Goal: Information Seeking & Learning: Learn about a topic

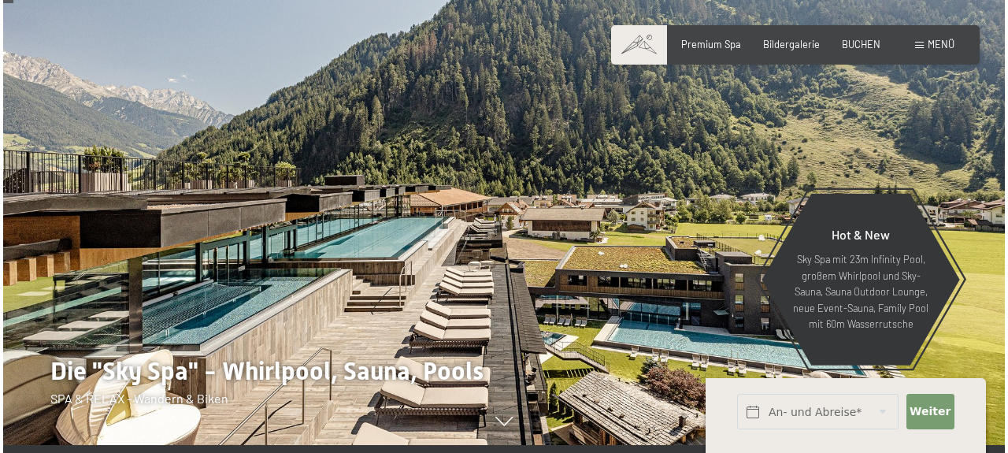
scroll to position [67, 0]
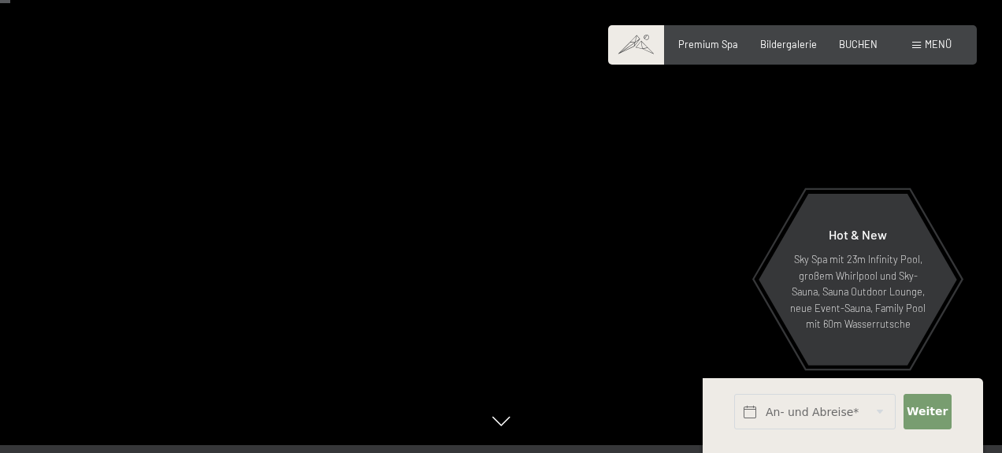
click at [927, 46] on span "Menü" at bounding box center [938, 44] width 27 height 13
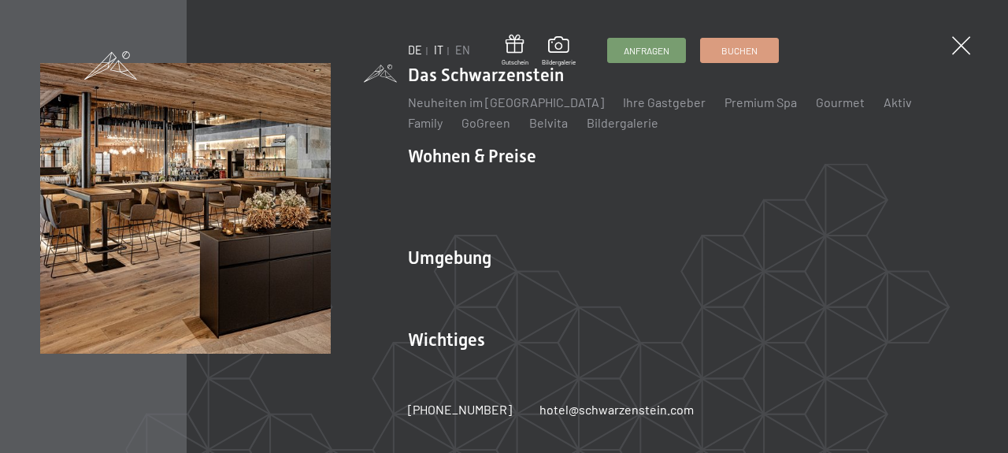
click at [436, 52] on link "IT" at bounding box center [438, 49] width 9 height 13
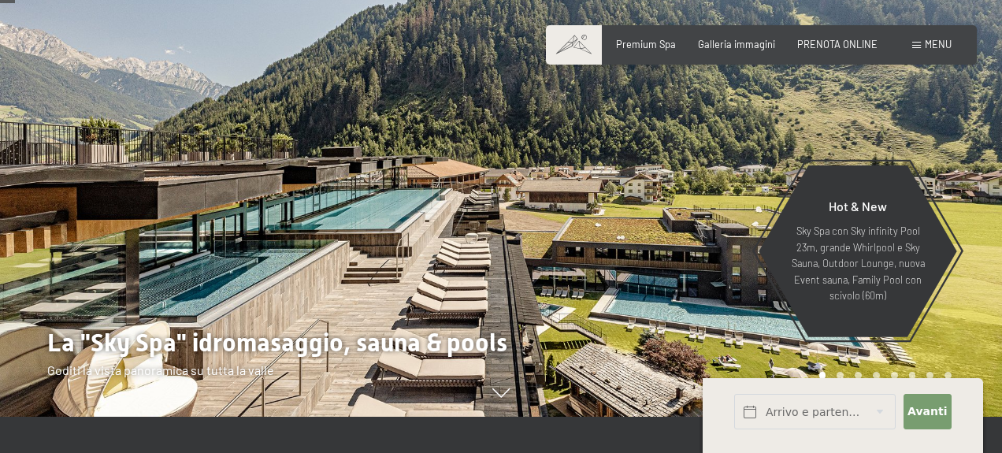
scroll to position [94, 0]
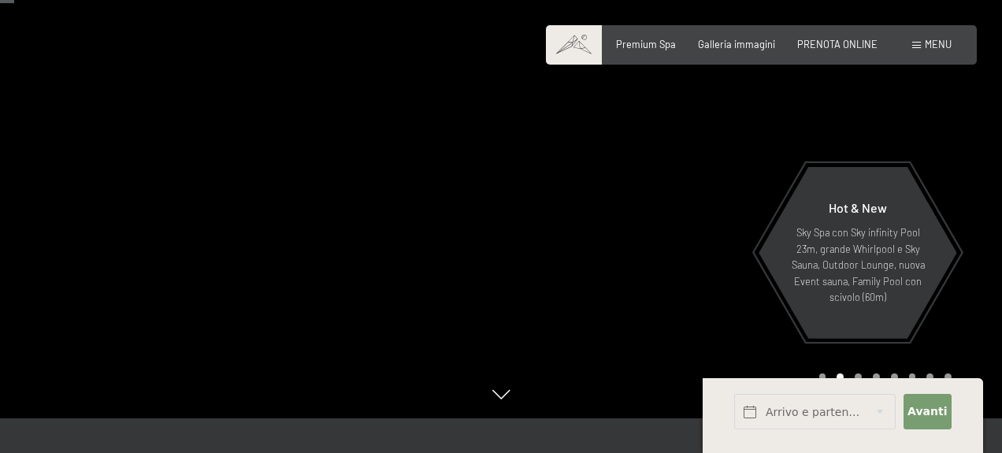
click at [981, 202] on div at bounding box center [751, 162] width 501 height 512
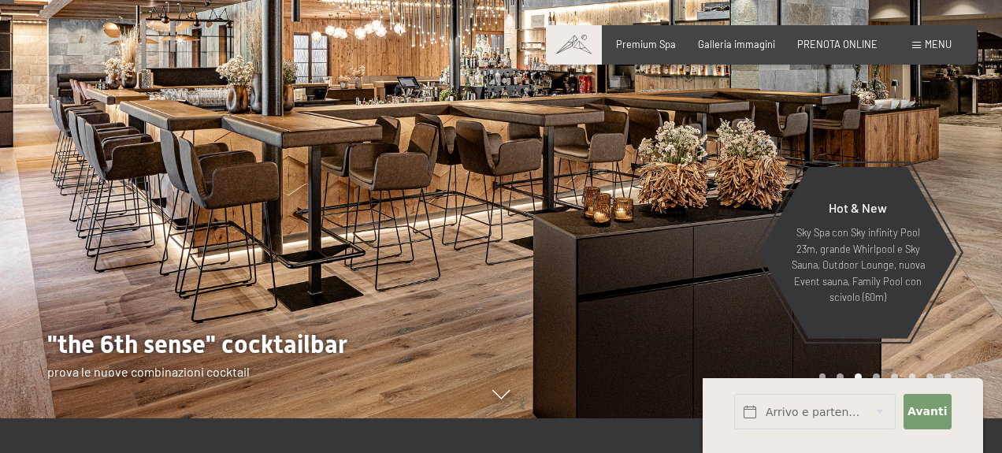
click at [981, 202] on div at bounding box center [751, 162] width 501 height 512
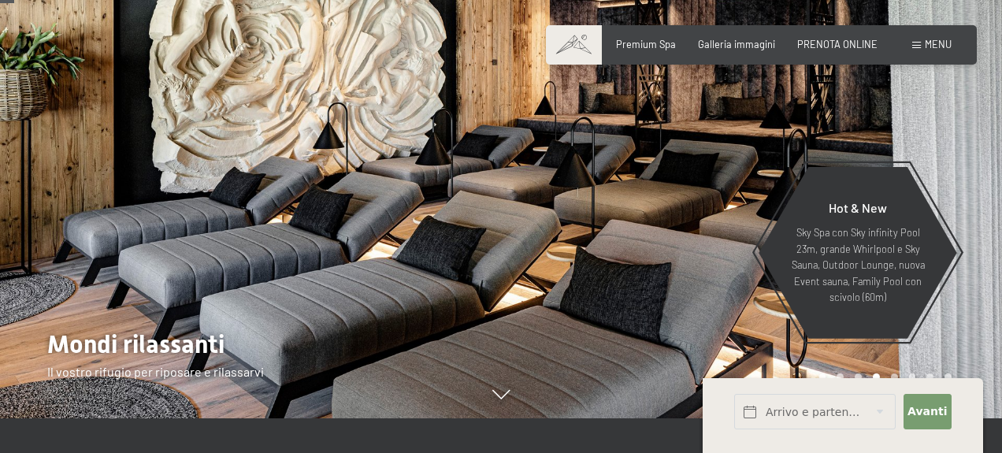
click at [981, 202] on div at bounding box center [751, 162] width 501 height 512
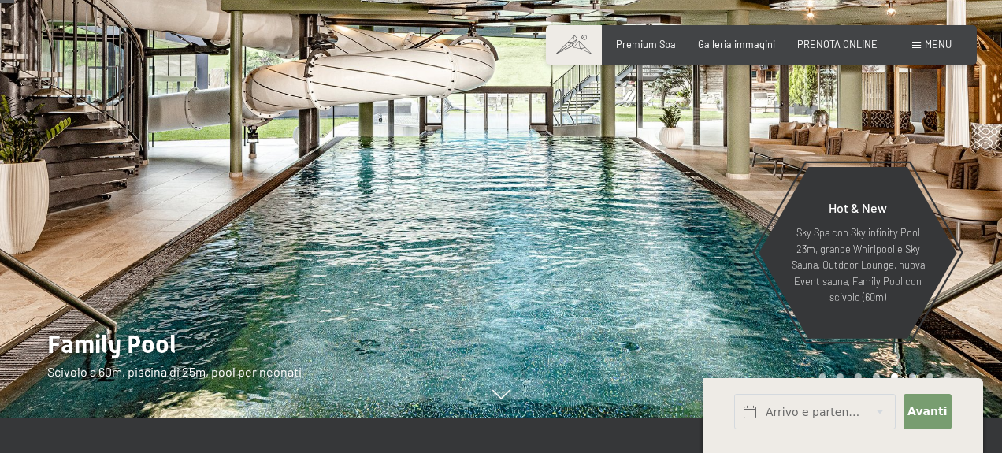
click at [981, 202] on div at bounding box center [751, 162] width 501 height 512
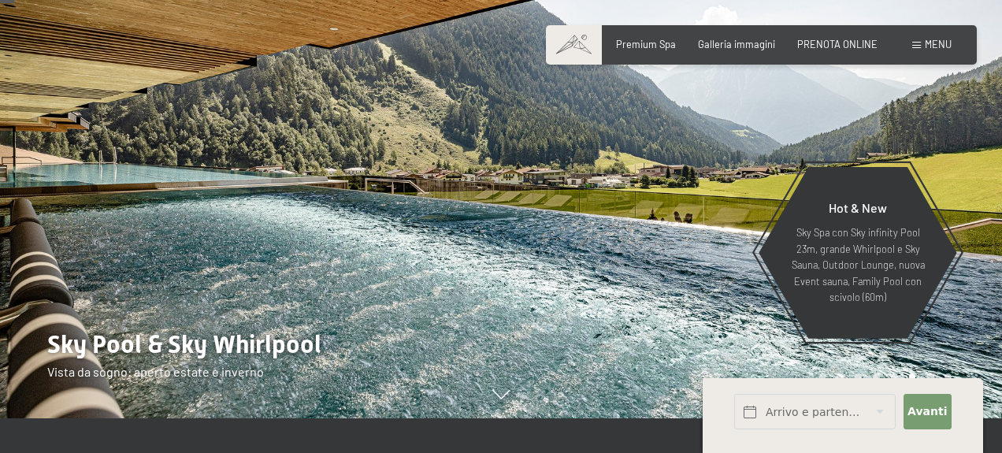
click at [981, 202] on div at bounding box center [751, 162] width 501 height 512
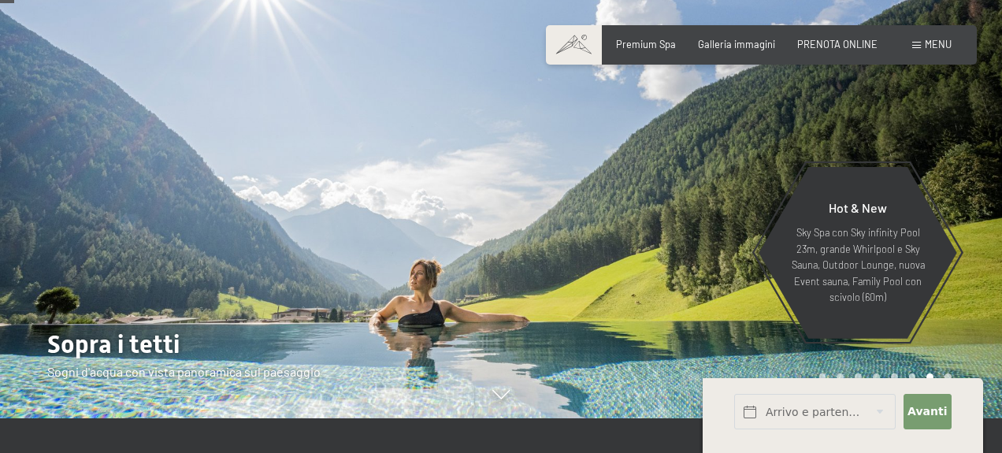
click at [981, 202] on div at bounding box center [751, 162] width 501 height 512
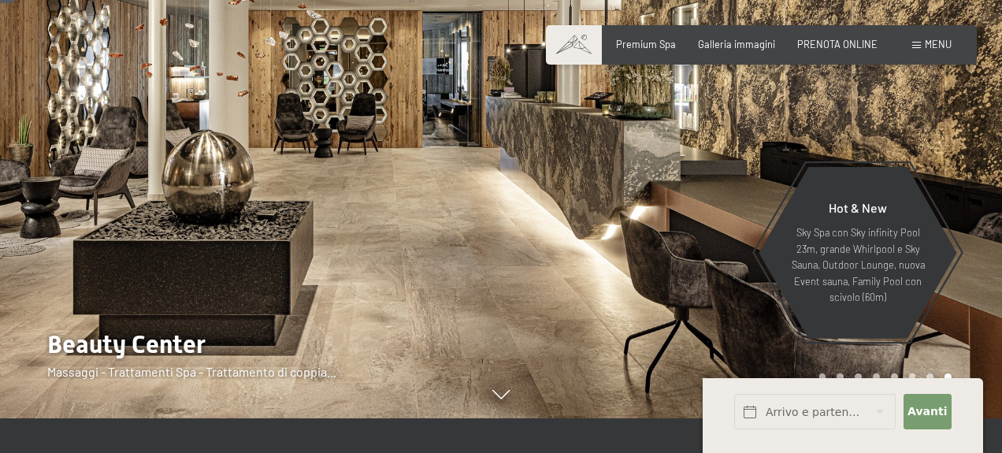
click at [981, 202] on div at bounding box center [751, 162] width 501 height 512
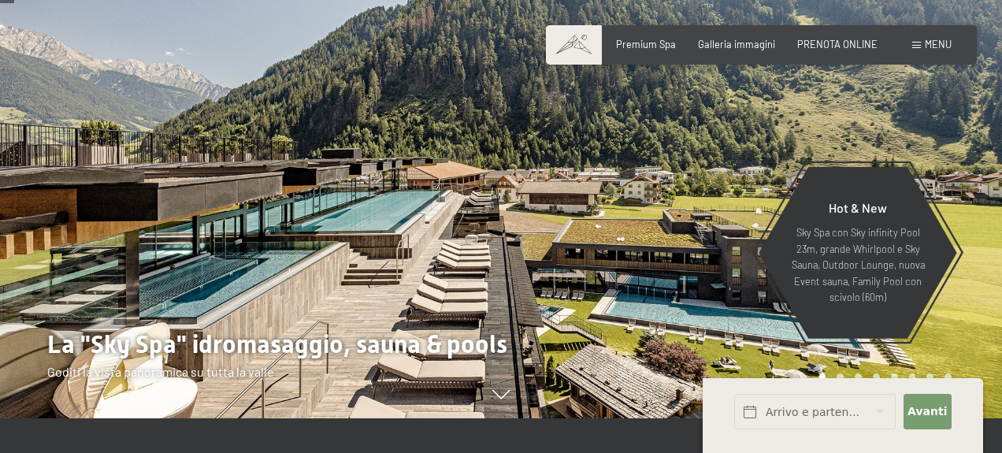
click at [981, 202] on div at bounding box center [751, 162] width 501 height 512
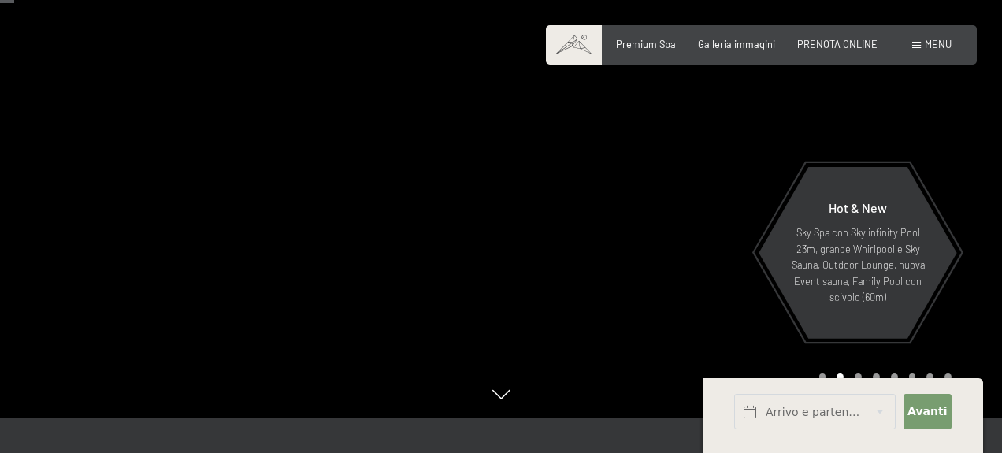
click at [981, 202] on div at bounding box center [751, 162] width 501 height 512
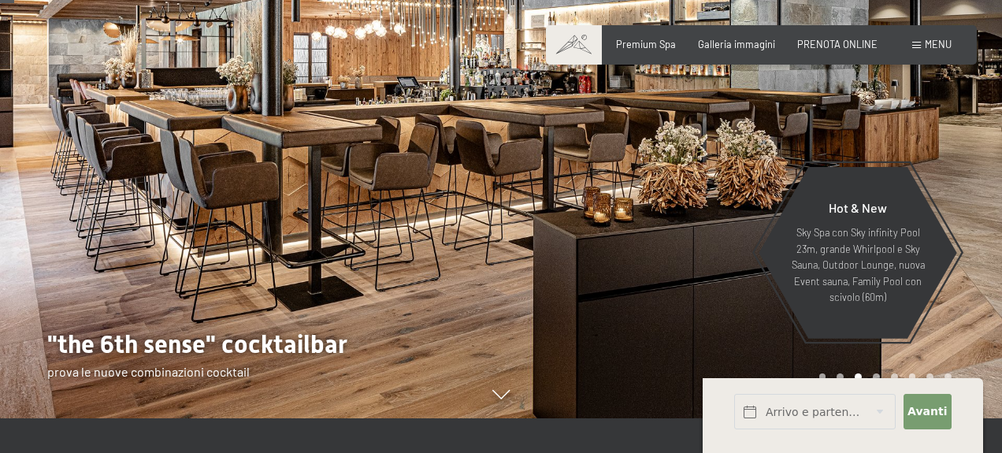
click at [18, 206] on div at bounding box center [250, 162] width 501 height 512
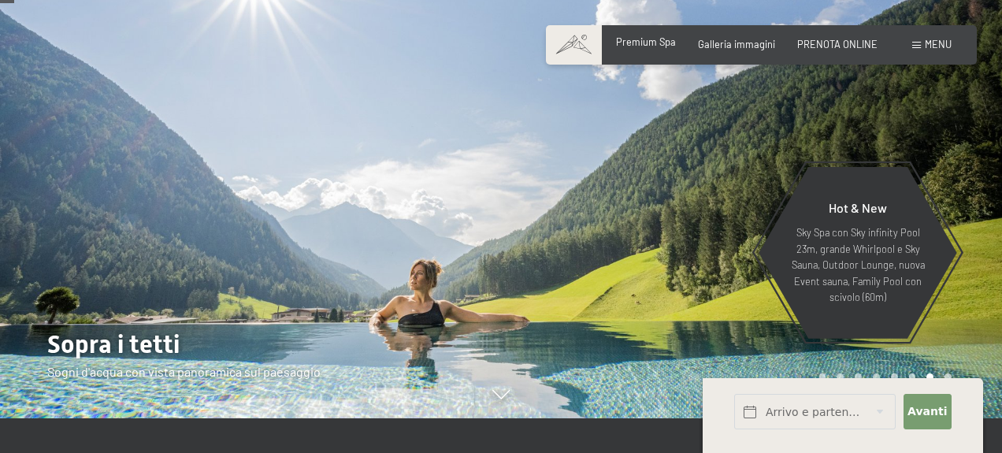
click at [646, 43] on span "Premium Spa" at bounding box center [646, 41] width 60 height 13
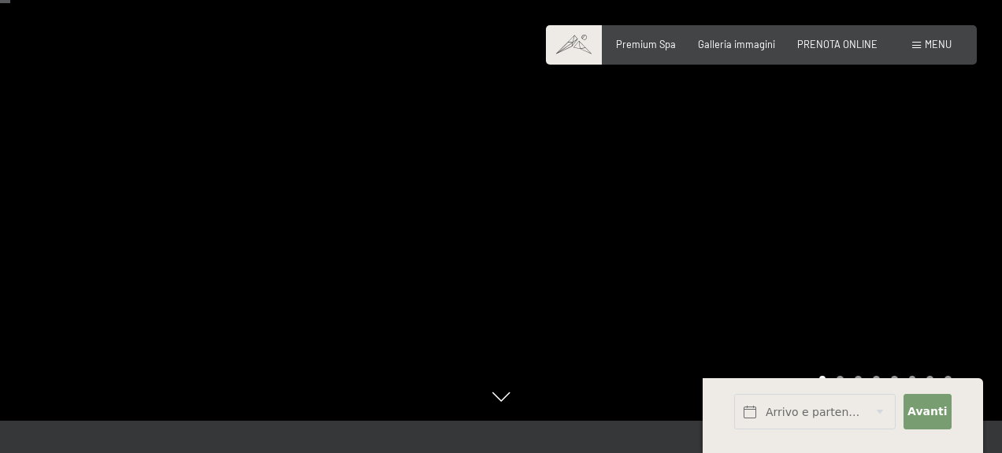
scroll to position [91, 0]
click at [830, 232] on div at bounding box center [751, 165] width 501 height 512
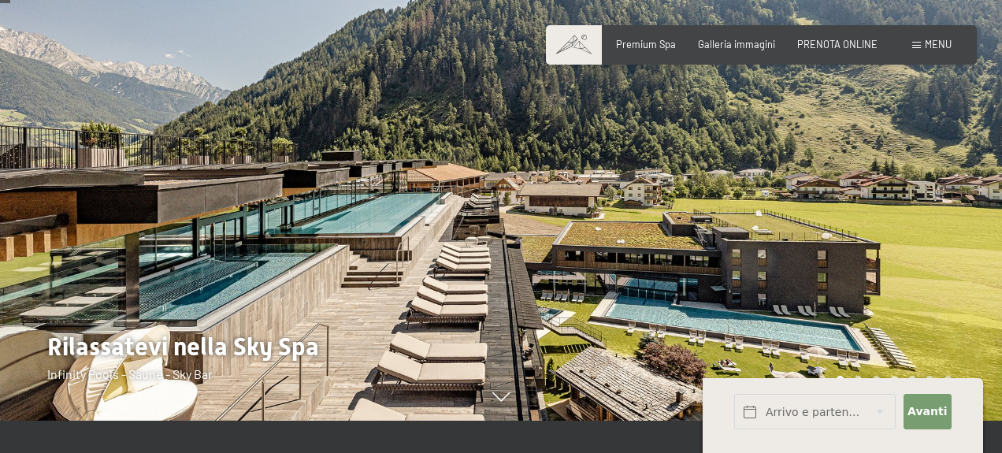
click at [830, 232] on div at bounding box center [751, 165] width 501 height 512
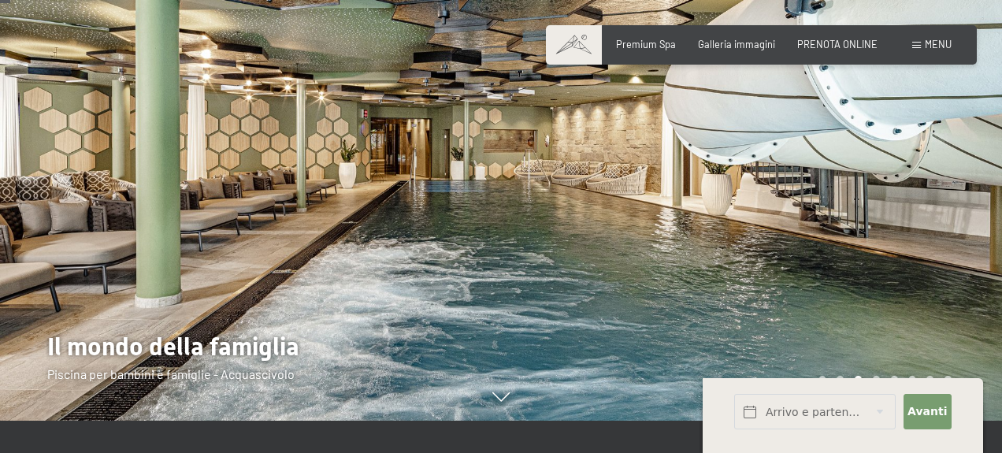
click at [830, 232] on div at bounding box center [751, 165] width 501 height 512
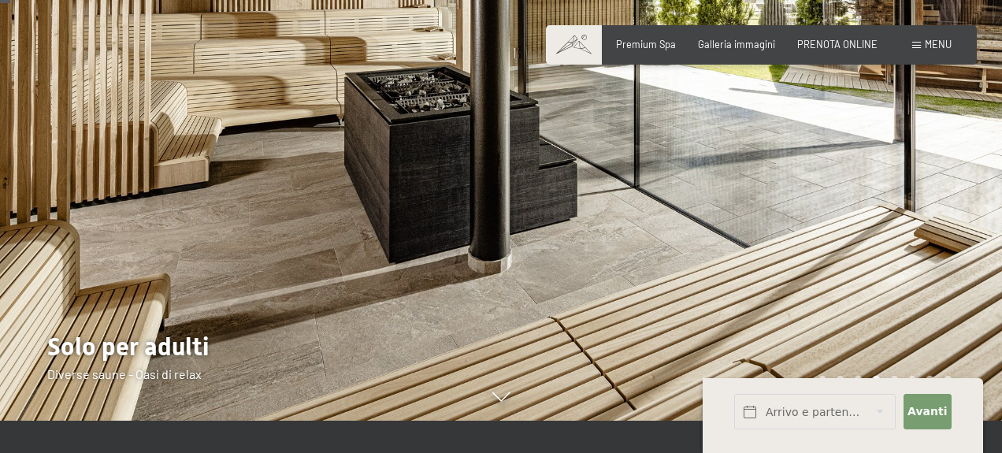
click at [830, 232] on div at bounding box center [751, 165] width 501 height 512
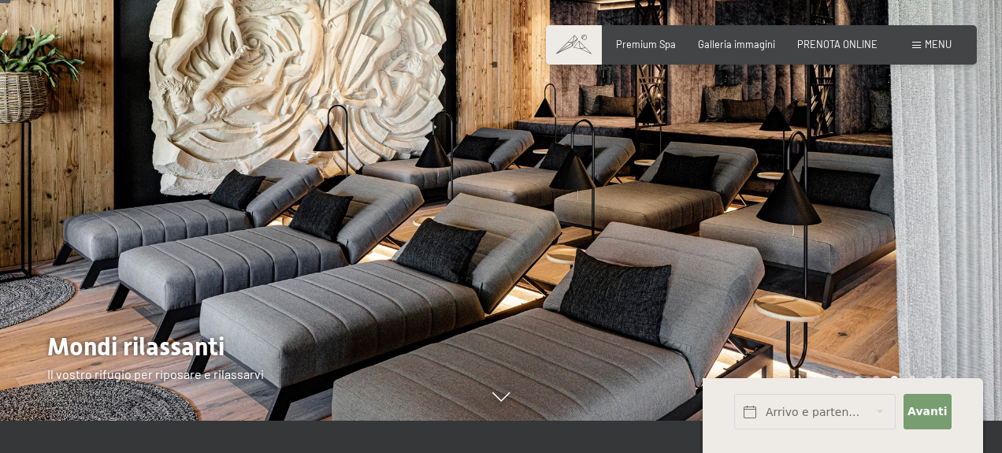
click at [830, 232] on div at bounding box center [751, 165] width 501 height 512
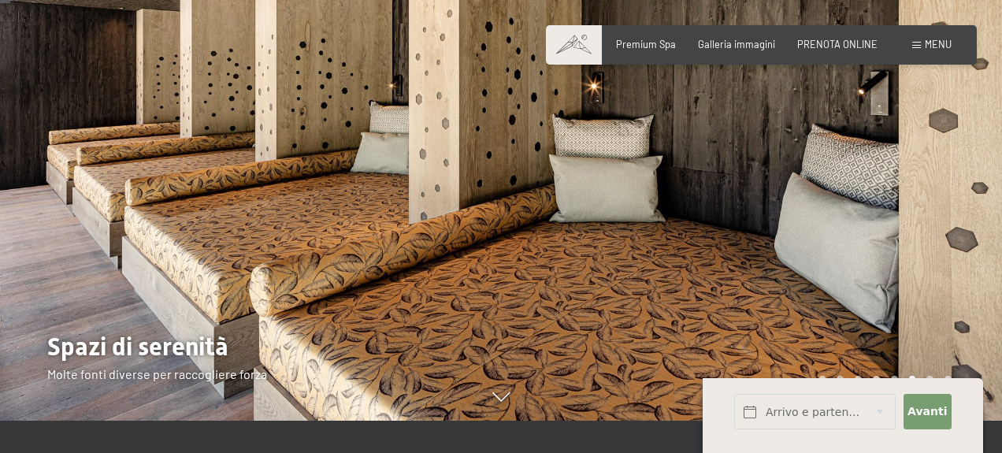
click at [830, 234] on div at bounding box center [751, 165] width 501 height 512
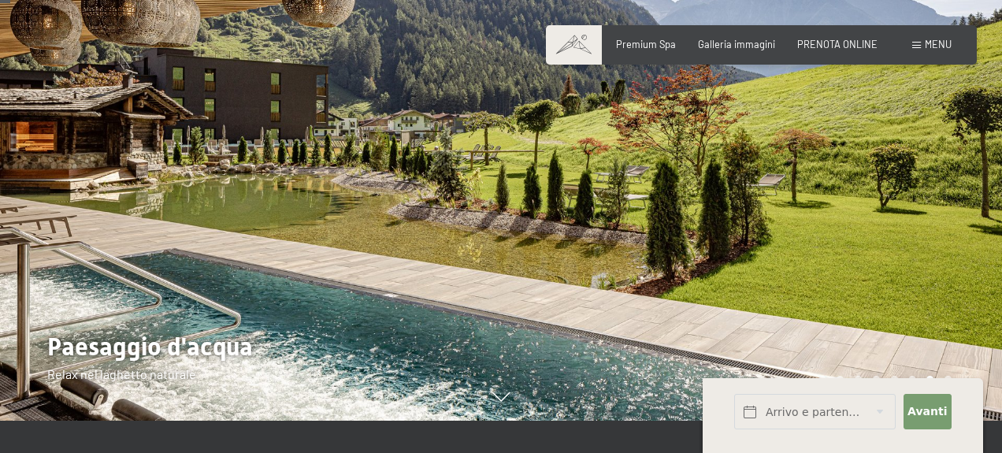
click at [830, 235] on div at bounding box center [751, 165] width 501 height 512
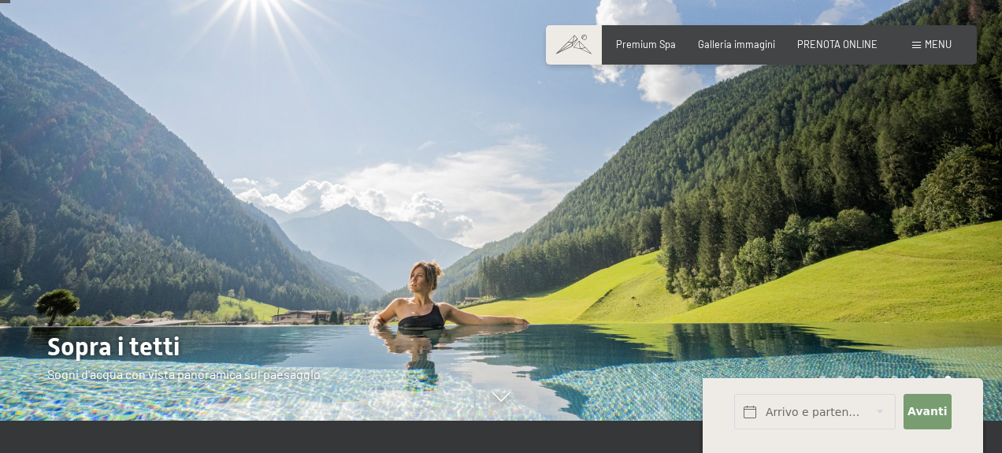
click at [831, 235] on div at bounding box center [751, 165] width 501 height 512
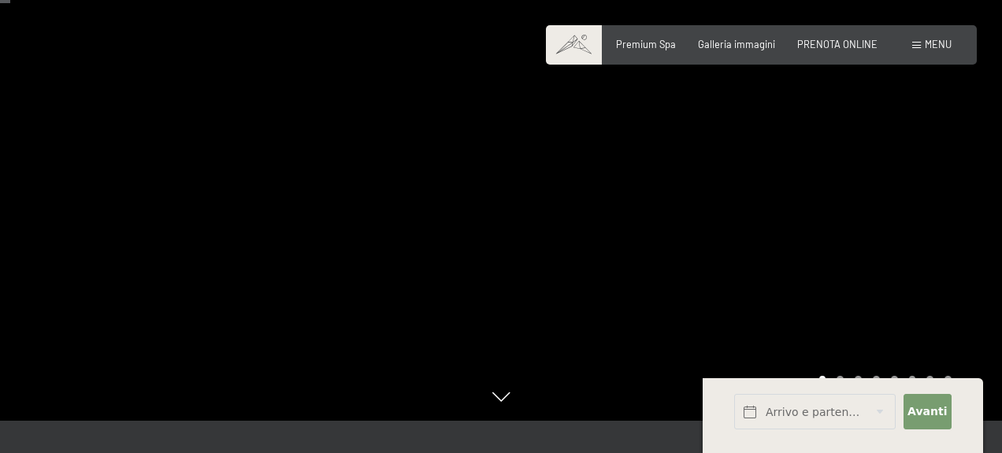
click at [831, 236] on div at bounding box center [751, 165] width 501 height 512
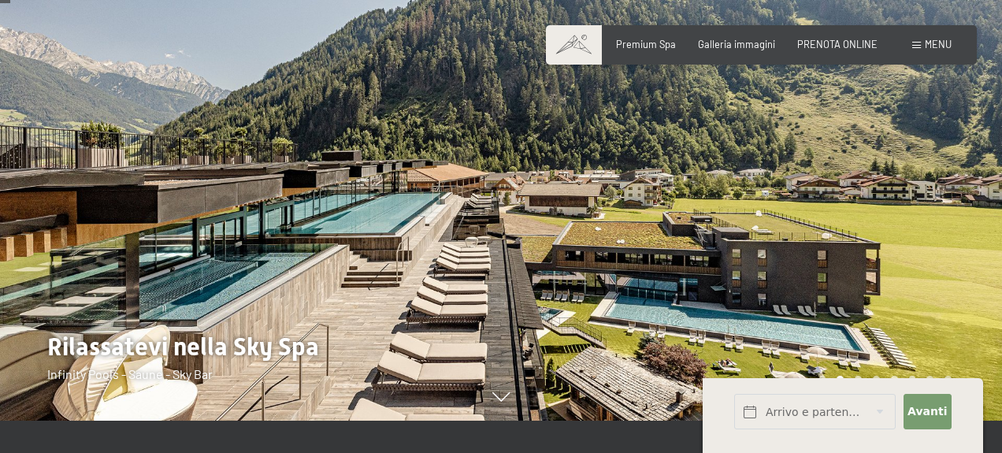
click at [831, 236] on div at bounding box center [751, 165] width 501 height 512
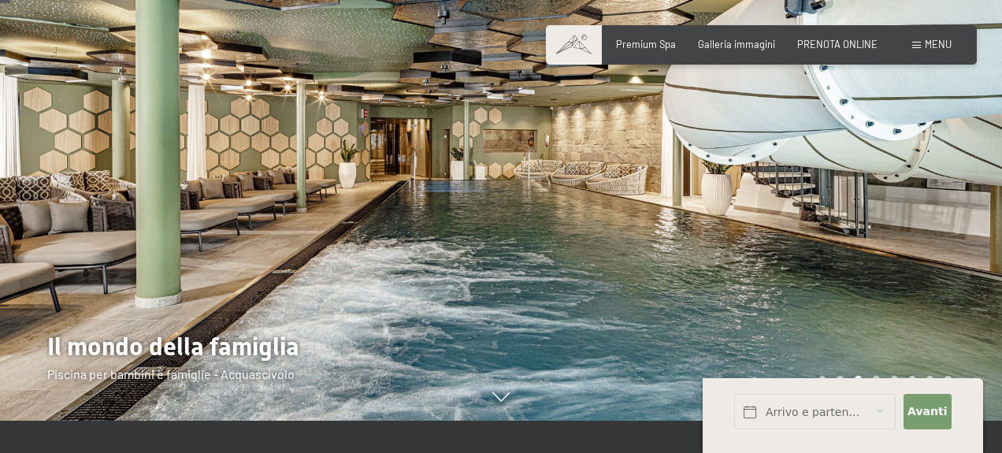
click at [832, 237] on div at bounding box center [751, 165] width 501 height 512
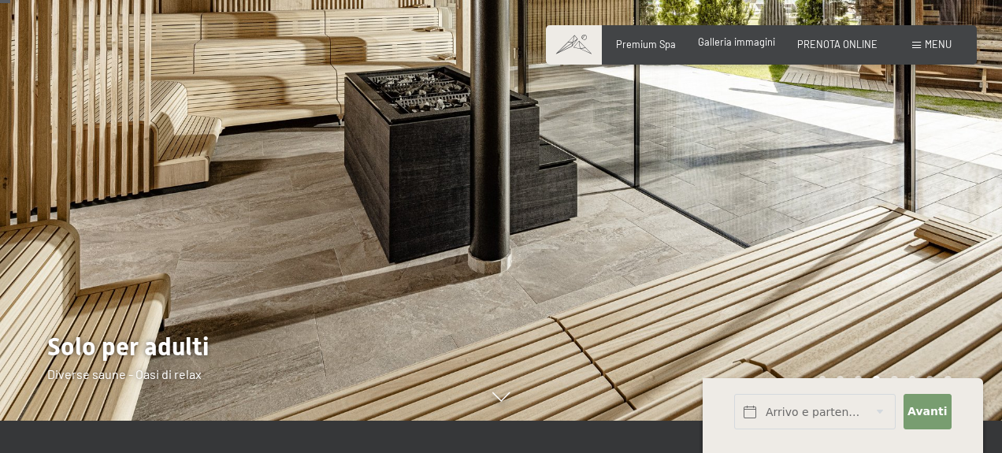
click at [754, 50] on div "Premium Spa Galleria immagini PRENOTA ONLINE" at bounding box center [735, 45] width 329 height 14
click at [744, 43] on span "Galleria immagini" at bounding box center [736, 41] width 77 height 13
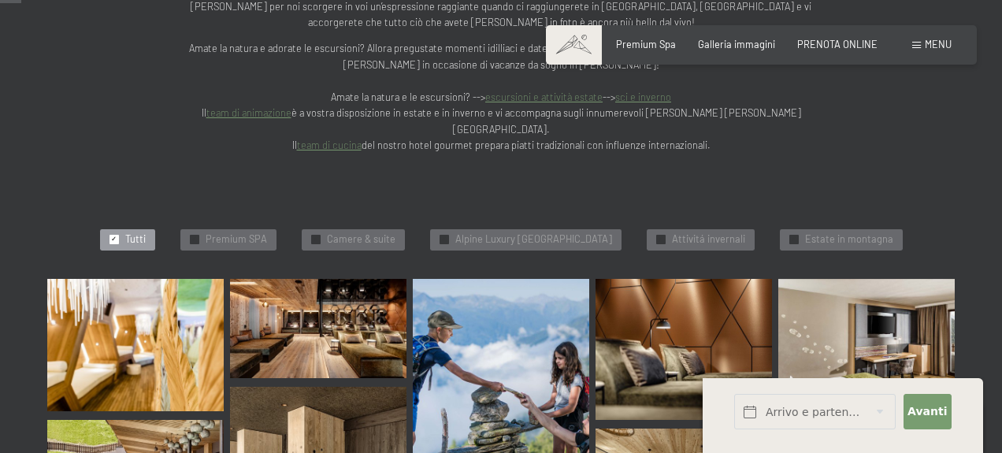
scroll to position [325, 0]
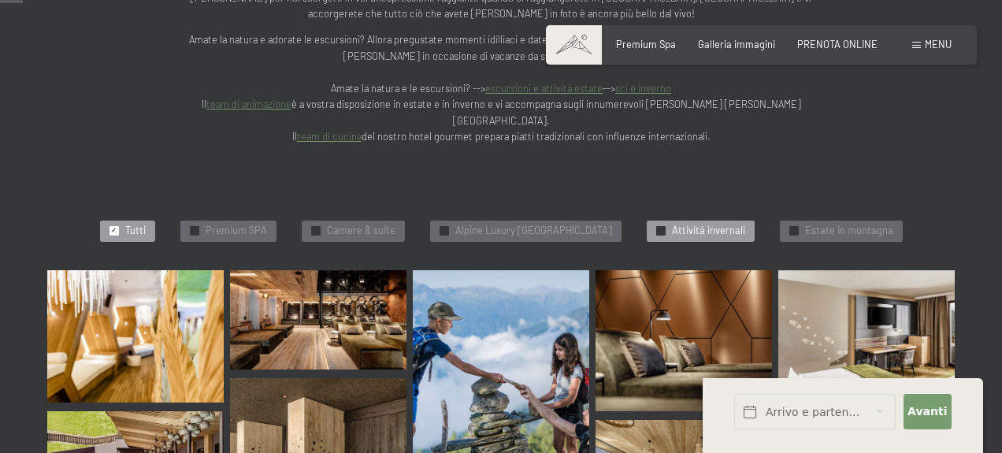
click at [715, 224] on span "Attivitá invernali" at bounding box center [708, 231] width 73 height 14
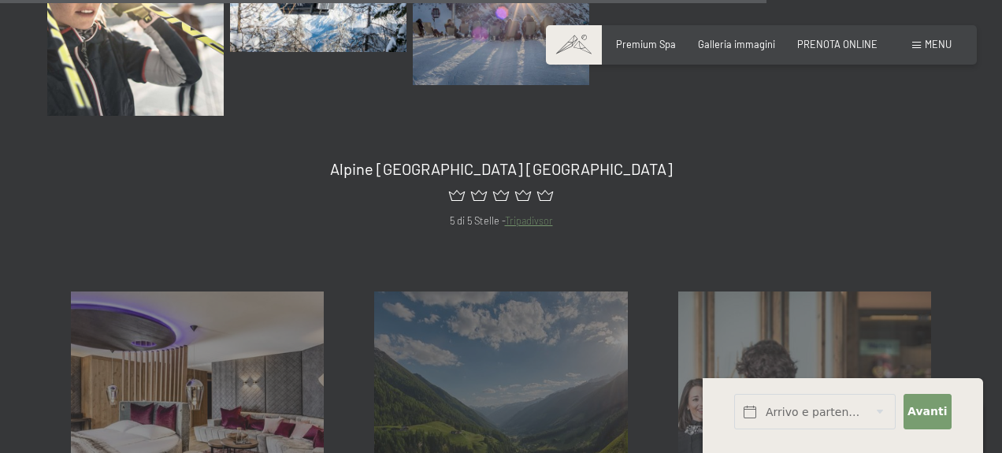
scroll to position [1933, 0]
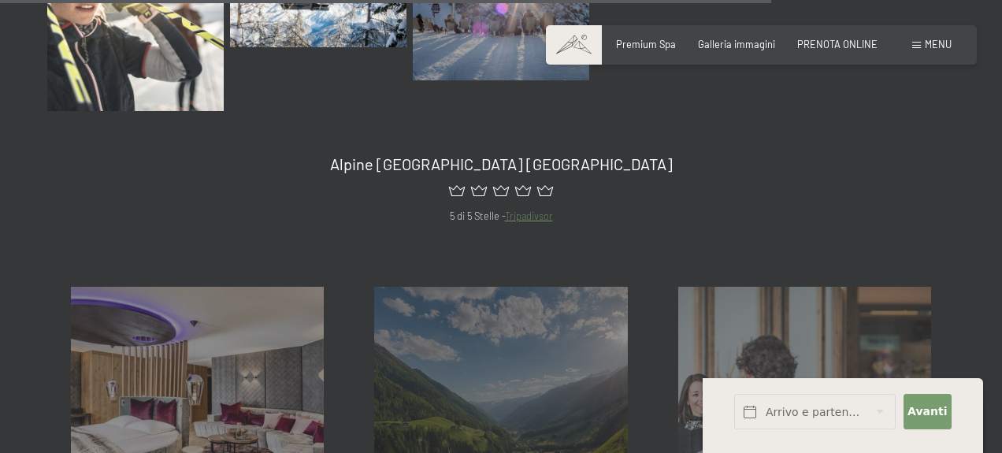
click at [936, 45] on span "Menu" at bounding box center [938, 44] width 27 height 13
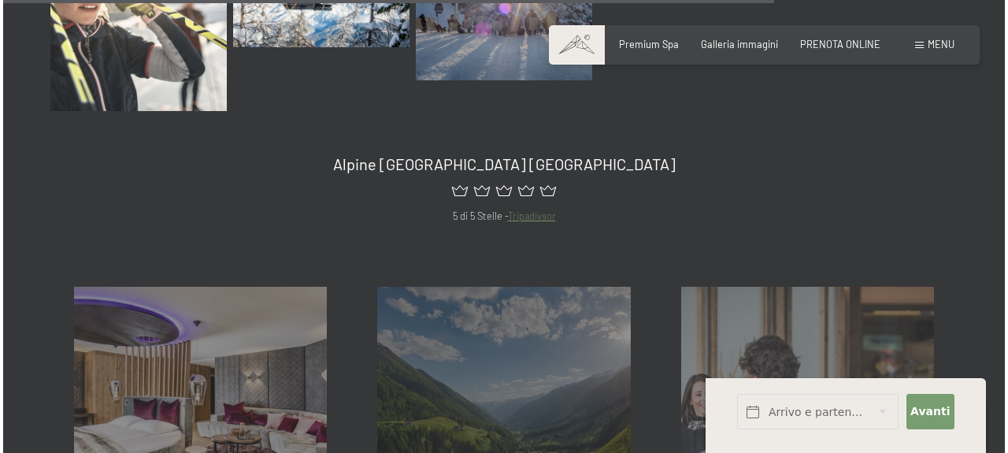
scroll to position [1942, 0]
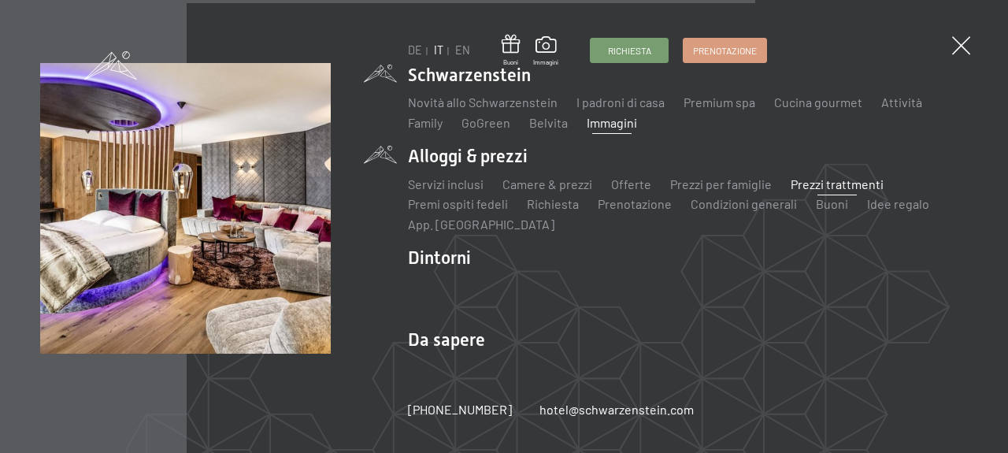
click at [820, 183] on link "Prezzi trattmenti" at bounding box center [837, 183] width 93 height 15
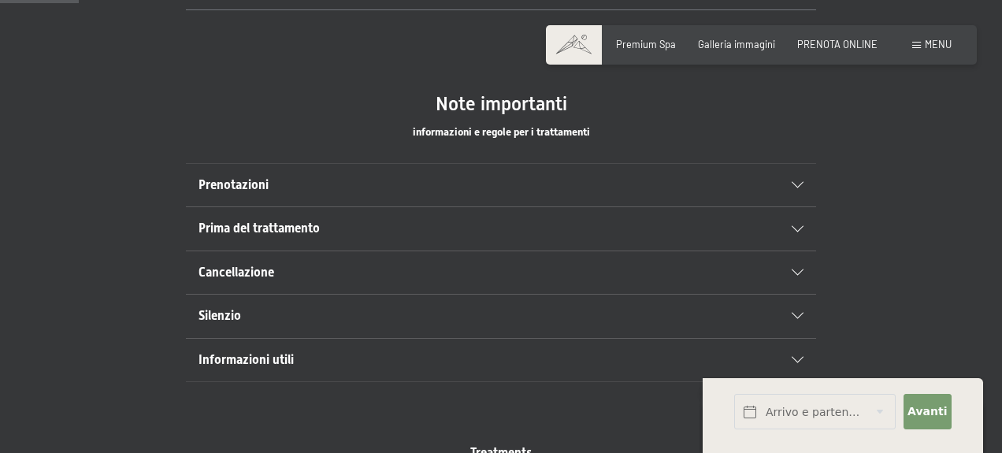
scroll to position [805, 0]
click at [794, 179] on div "Prenotazioni" at bounding box center [501, 183] width 605 height 43
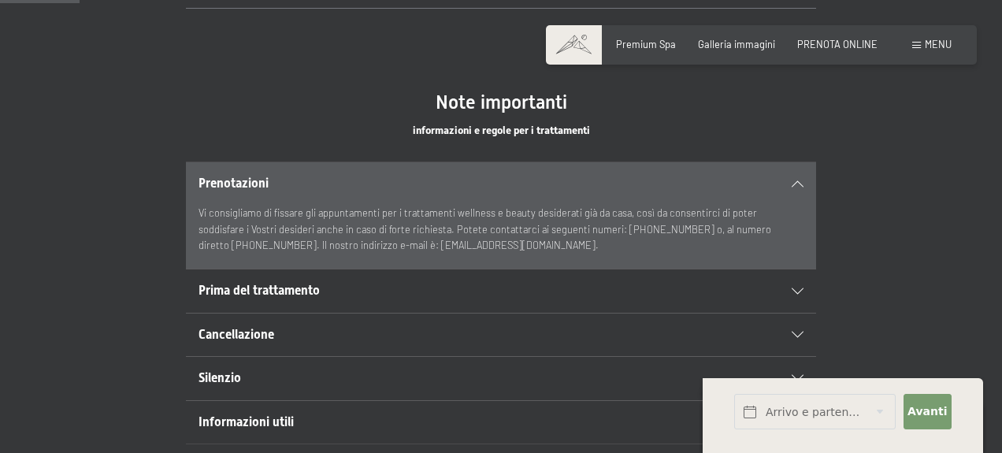
click at [794, 288] on icon at bounding box center [798, 291] width 12 height 6
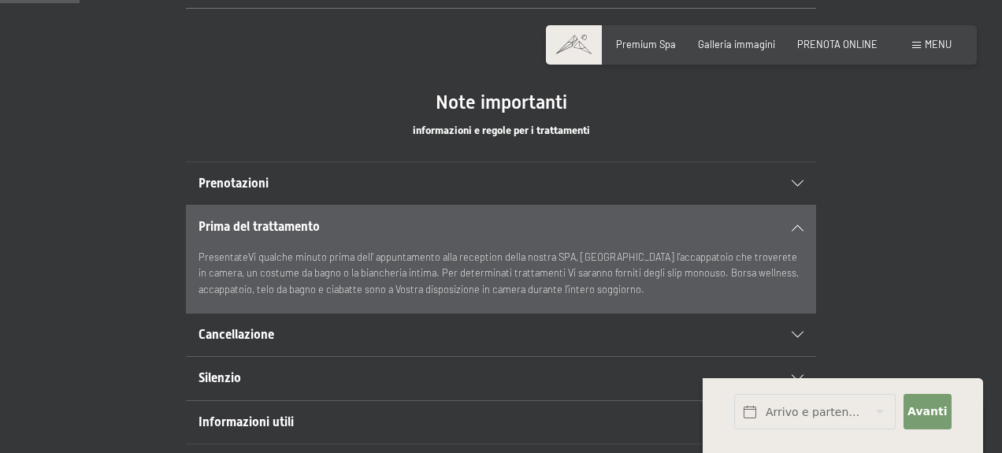
click at [798, 332] on icon at bounding box center [798, 335] width 12 height 6
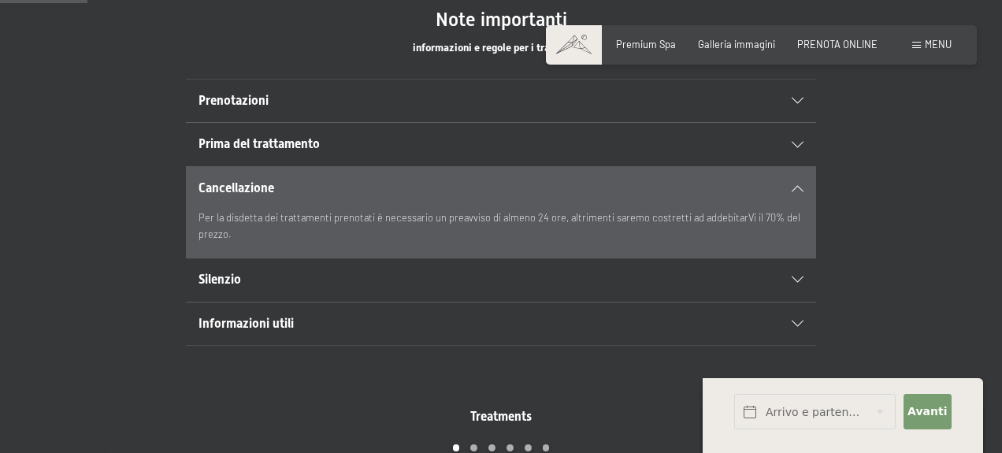
scroll to position [897, 0]
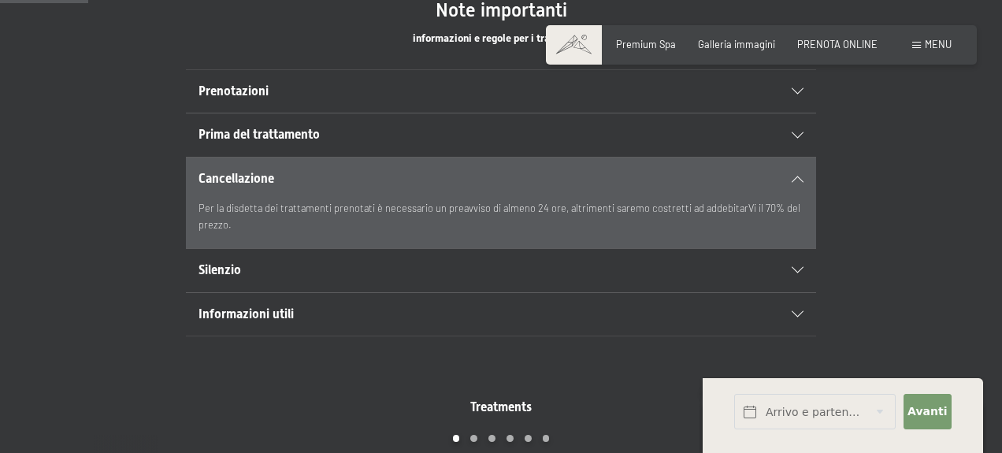
click at [800, 268] on icon at bounding box center [798, 270] width 12 height 6
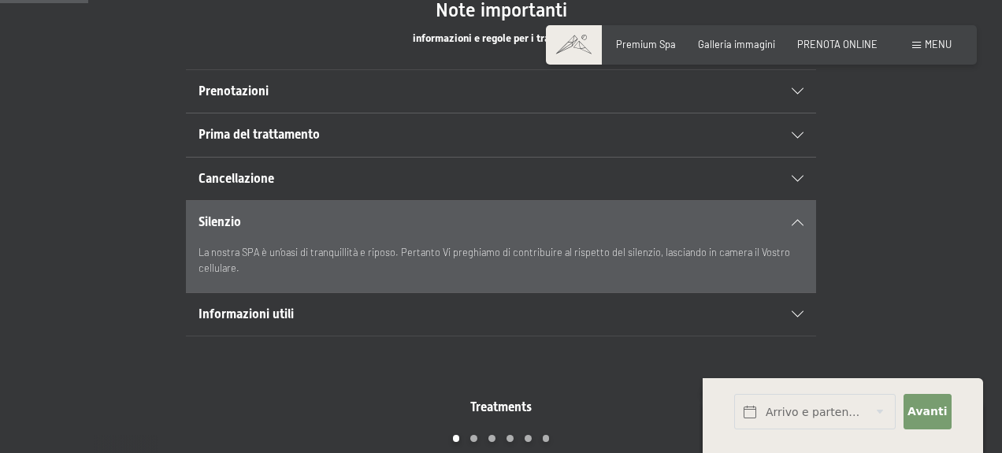
click at [797, 310] on div "Informazioni utili" at bounding box center [501, 314] width 605 height 43
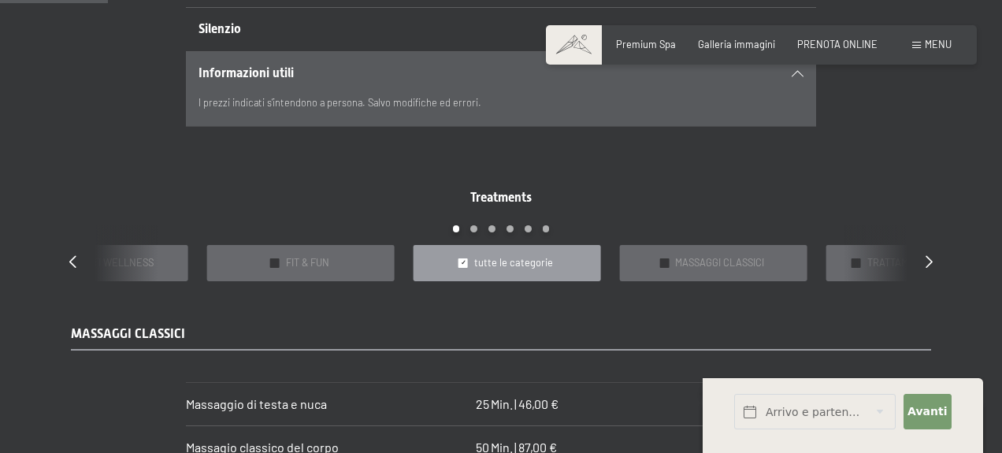
scroll to position [1093, 0]
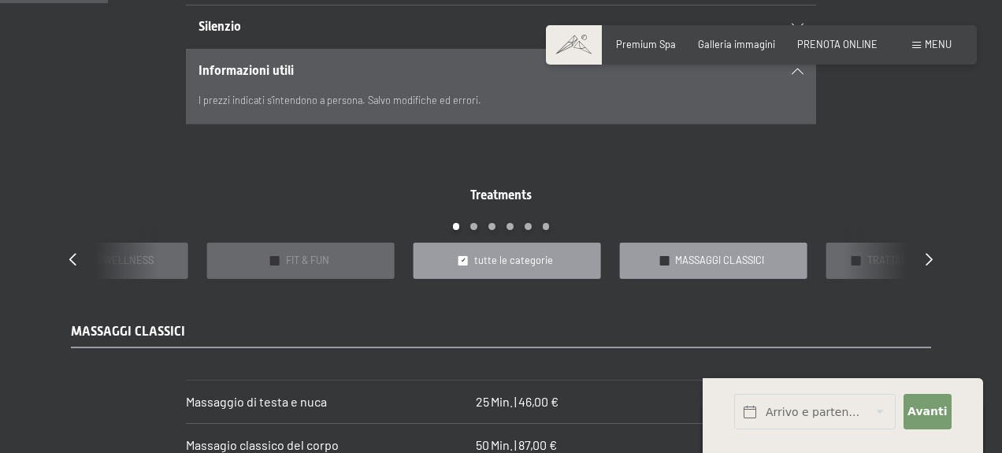
click at [729, 262] on span "MASSAGGI CLASSICI" at bounding box center [719, 261] width 89 height 14
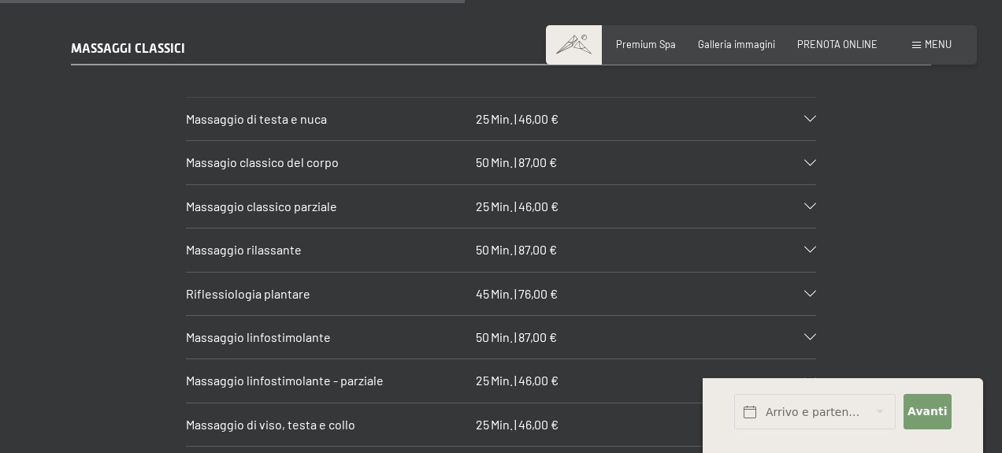
scroll to position [1372, 0]
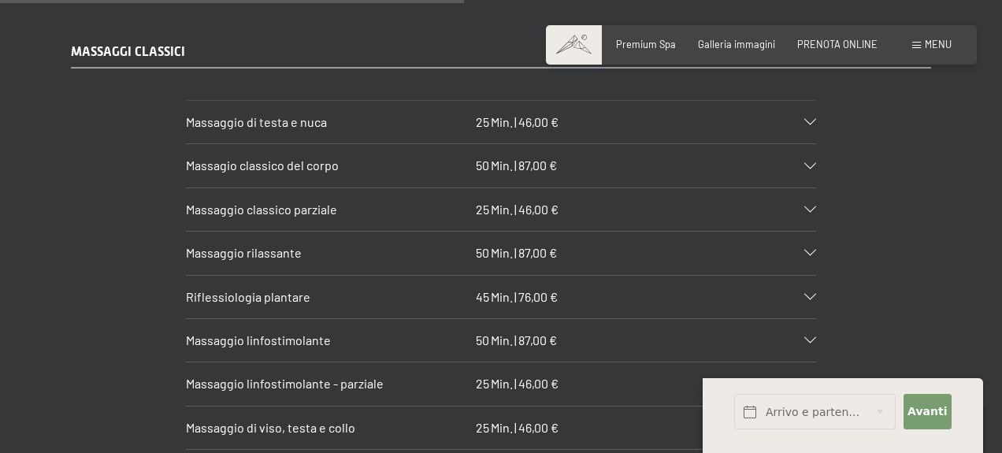
click at [809, 123] on icon at bounding box center [810, 122] width 12 height 6
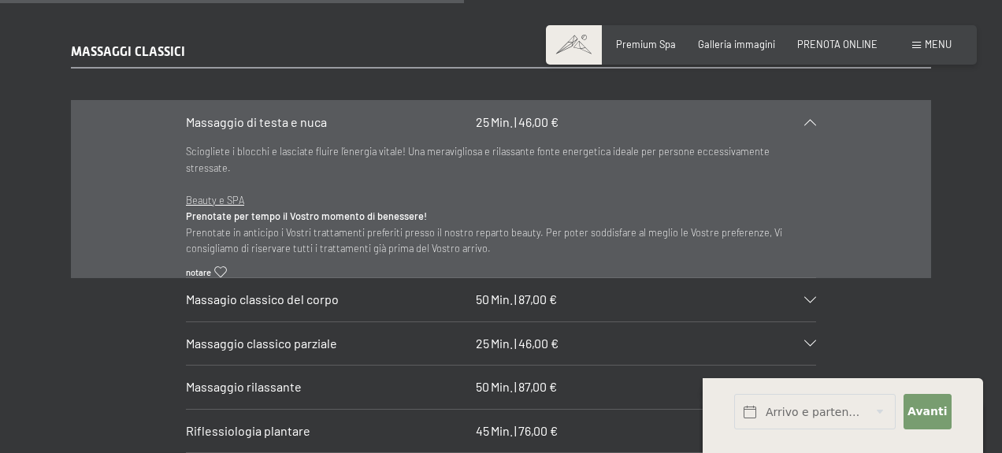
click at [812, 300] on icon at bounding box center [810, 300] width 12 height 6
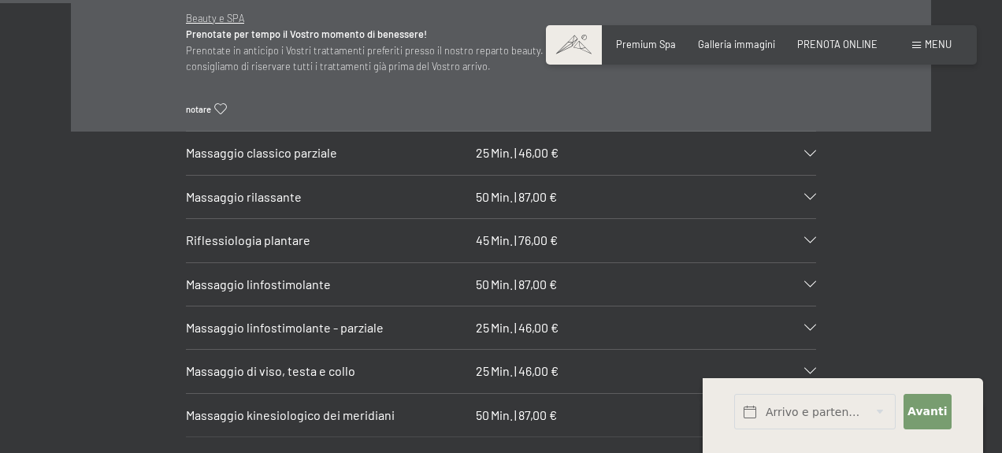
scroll to position [1662, 0]
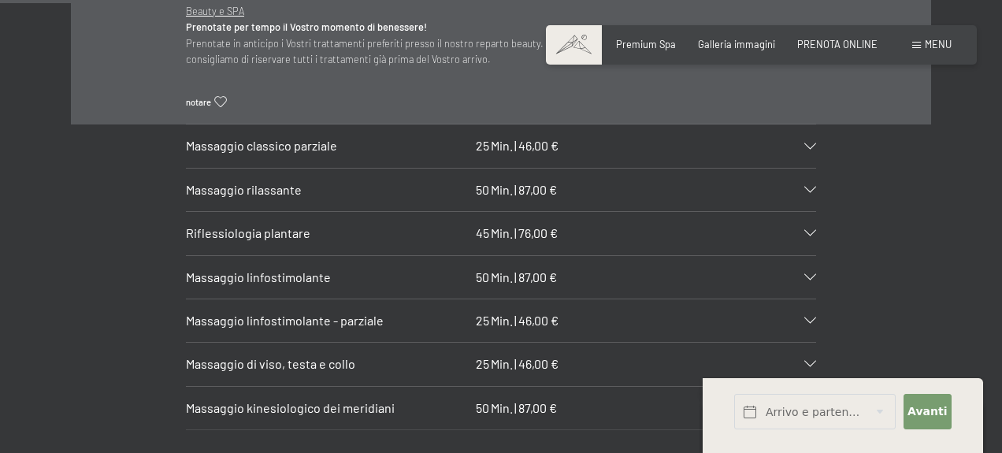
click at [813, 233] on icon at bounding box center [810, 233] width 12 height 6
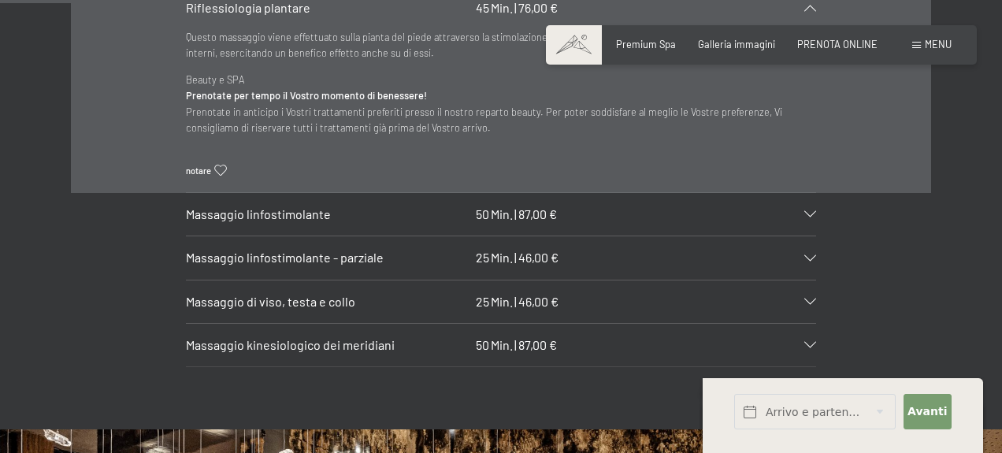
click at [811, 9] on icon at bounding box center [810, 8] width 12 height 6
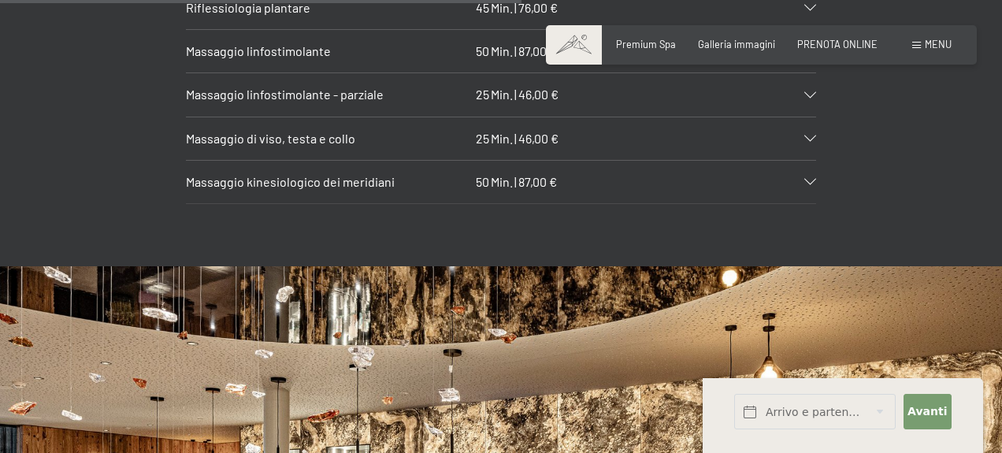
click at [808, 9] on icon at bounding box center [810, 8] width 12 height 6
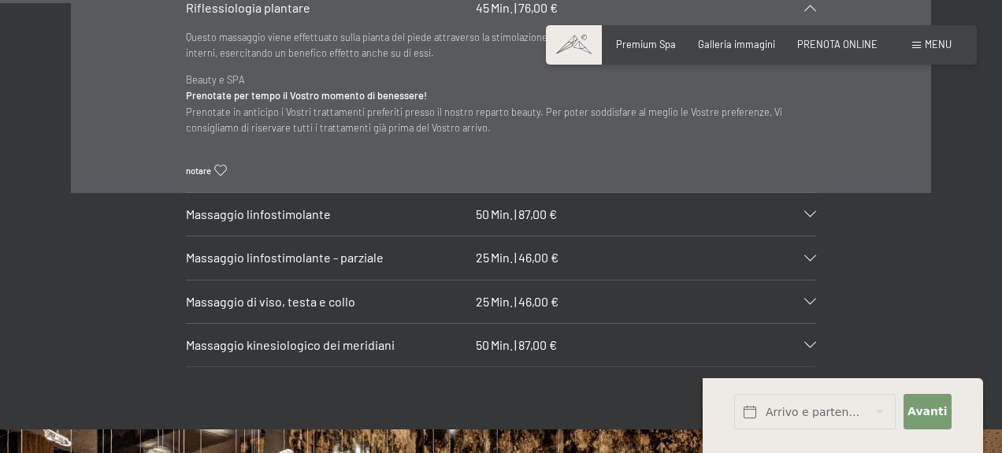
drag, startPoint x: 630, startPoint y: 71, endPoint x: 644, endPoint y: 117, distance: 47.6
click at [644, 117] on div "Questo massaggio viene effettuato sulla pianta del piede attraverso la stimolaz…" at bounding box center [501, 110] width 630 height 163
click at [810, 299] on icon at bounding box center [810, 302] width 12 height 6
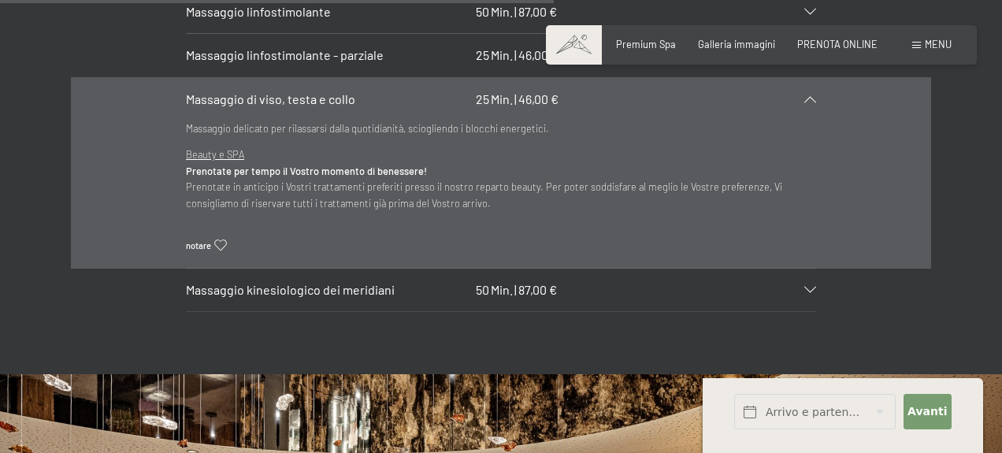
scroll to position [1724, 0]
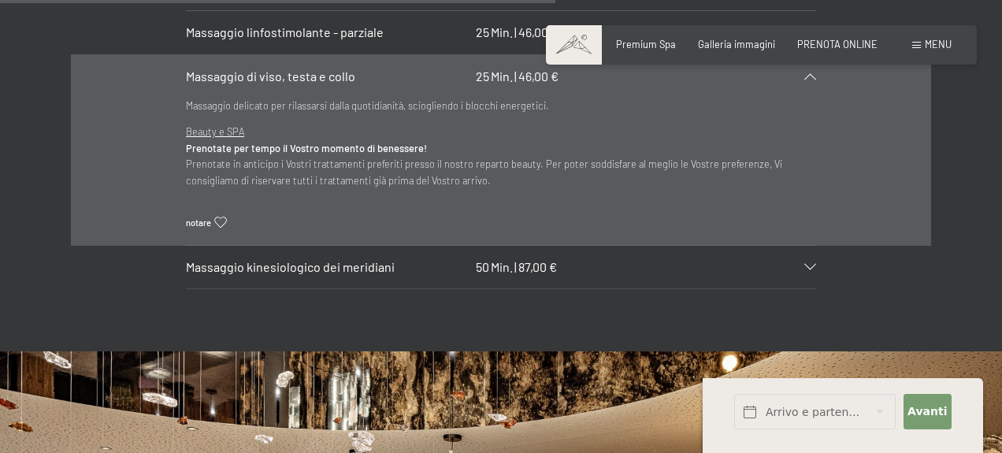
click at [814, 264] on icon at bounding box center [810, 267] width 12 height 6
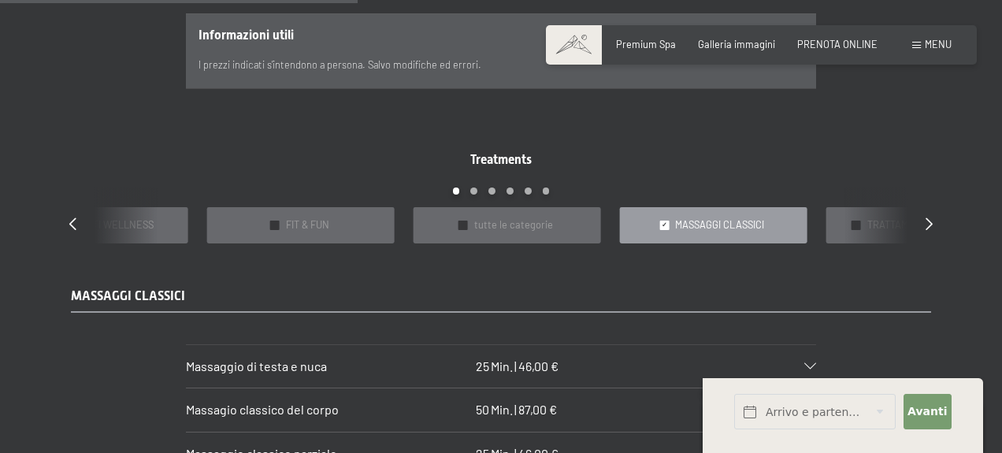
scroll to position [1131, 0]
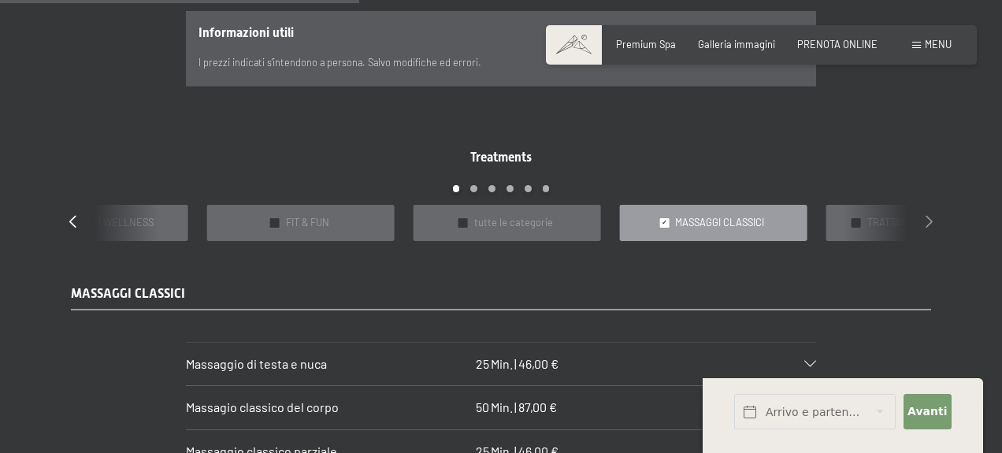
click at [929, 220] on icon at bounding box center [929, 221] width 7 height 13
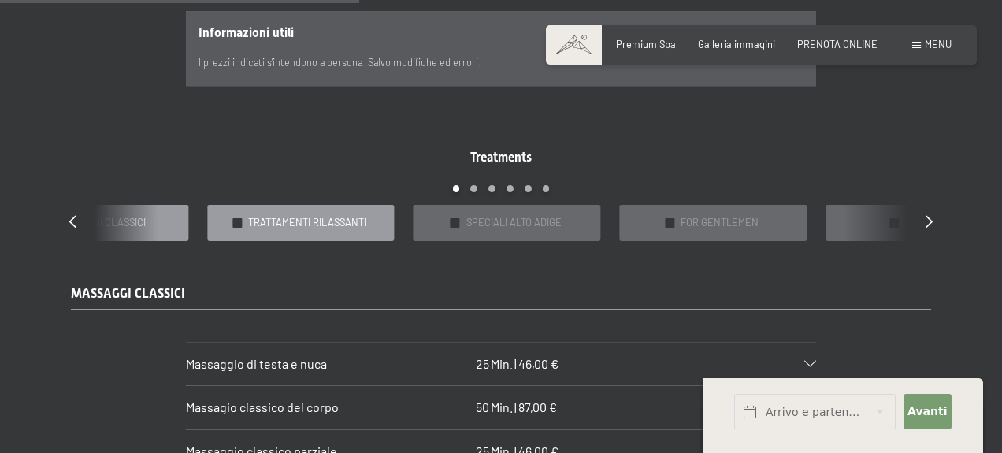
click at [317, 221] on span "TRATTAMENTI RILASSANTI" at bounding box center [307, 223] width 118 height 14
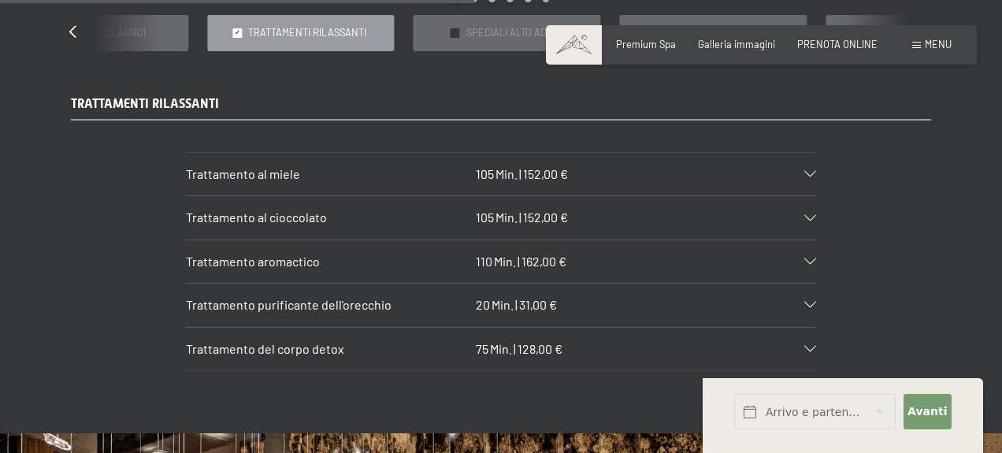
scroll to position [1322, 0]
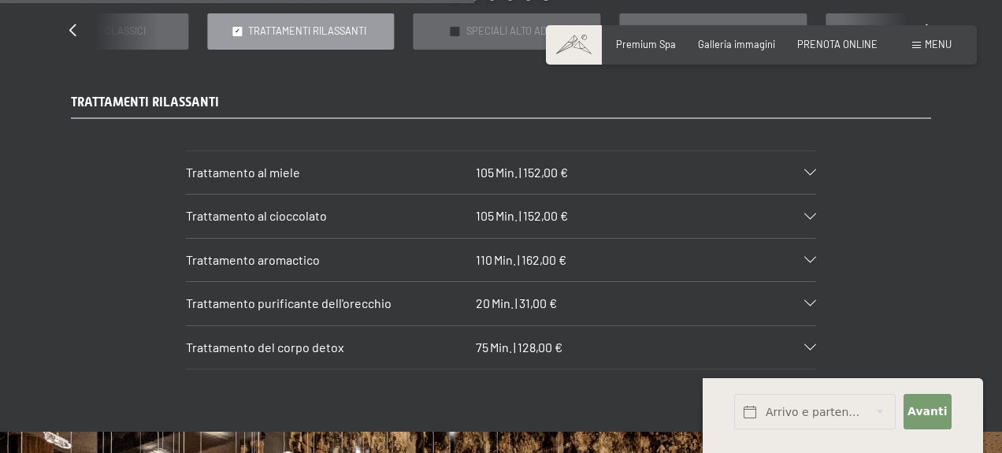
click at [807, 347] on icon at bounding box center [810, 347] width 12 height 6
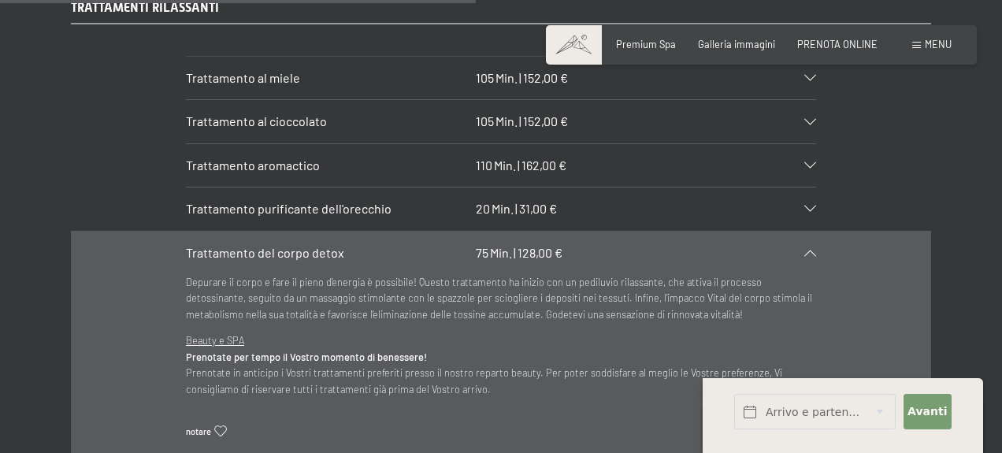
scroll to position [1419, 0]
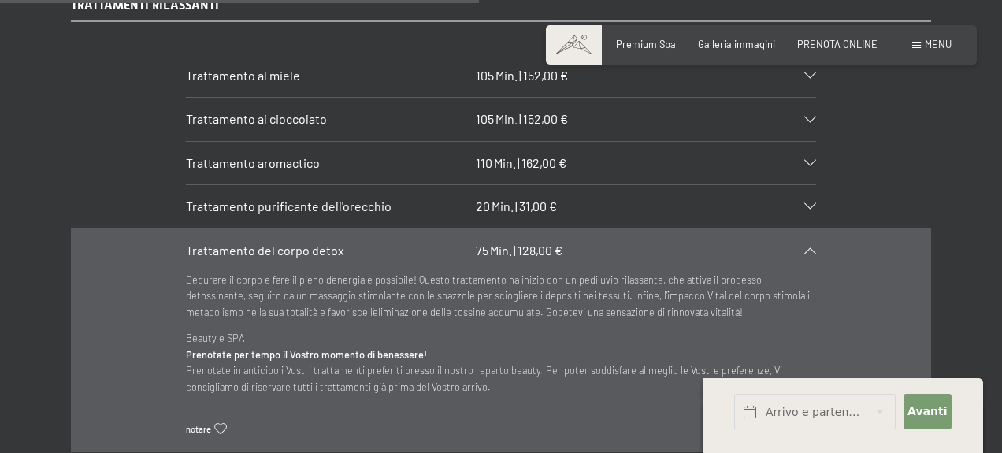
click at [811, 162] on icon at bounding box center [810, 163] width 12 height 6
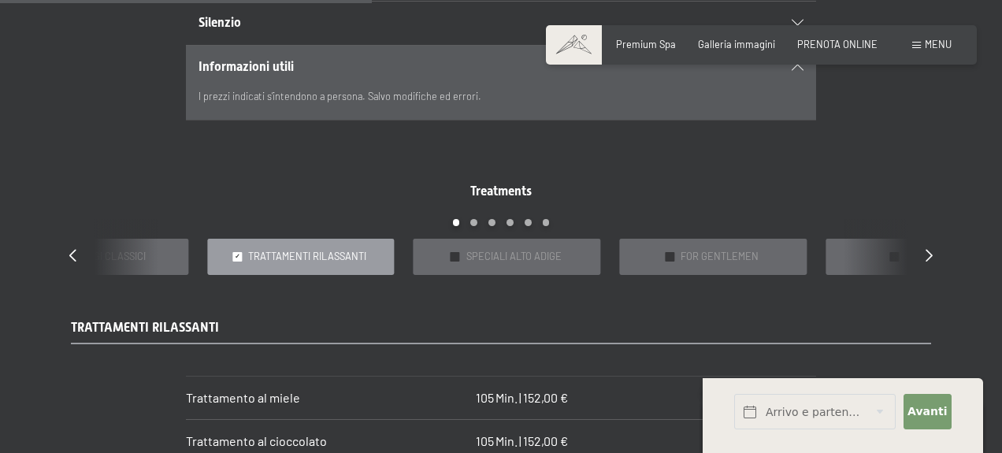
scroll to position [1097, 0]
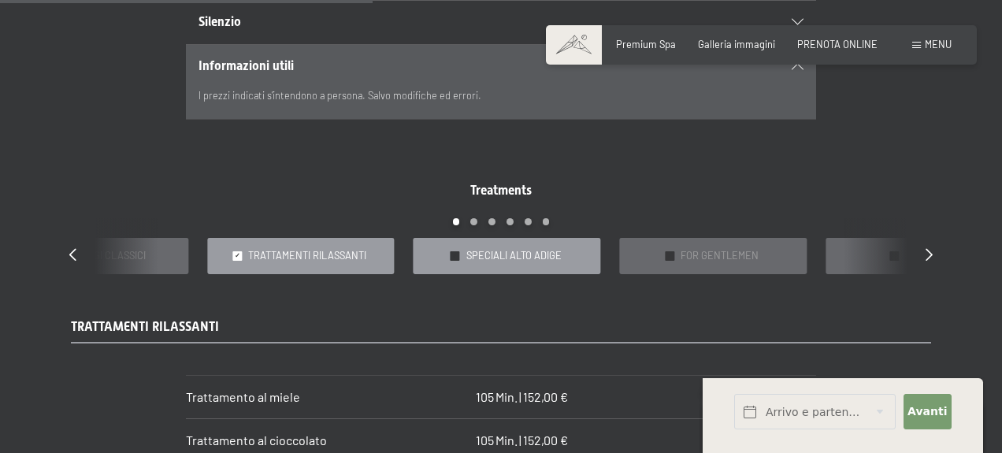
click at [540, 258] on span "SPECIALI ALTO ADIGE" at bounding box center [513, 256] width 95 height 14
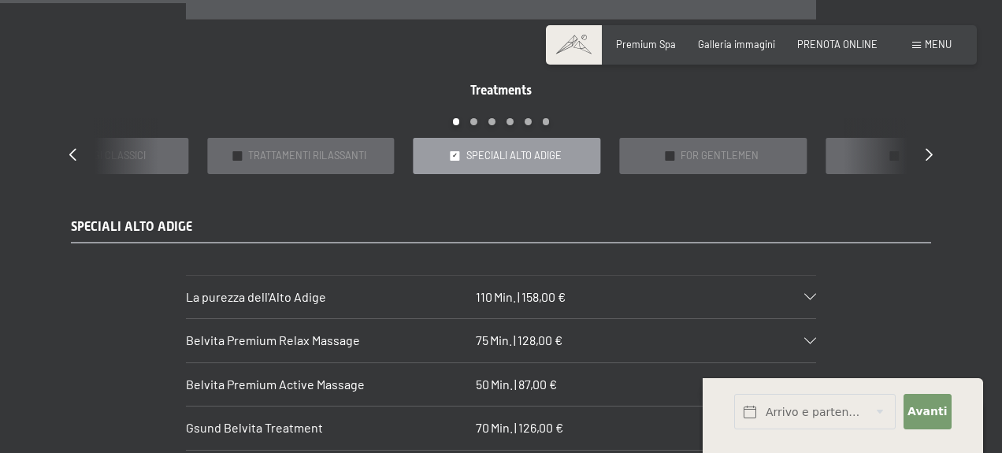
scroll to position [1192, 0]
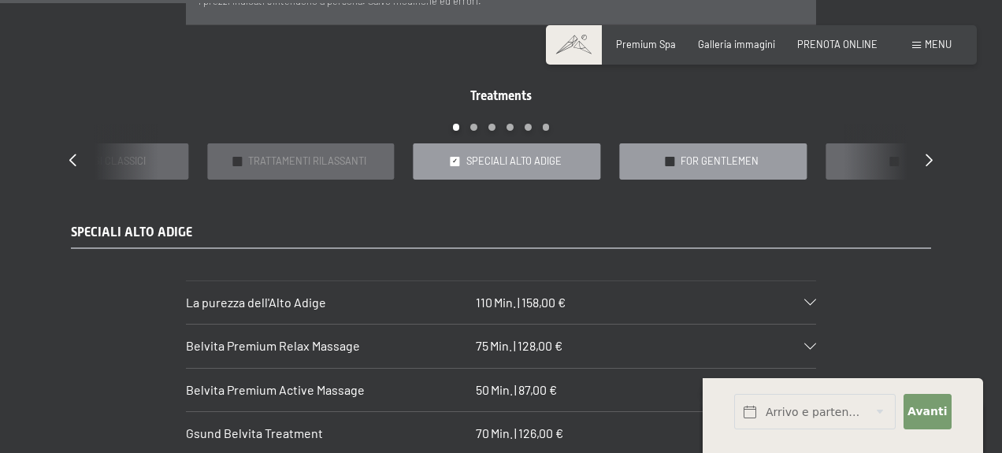
click at [724, 164] on span "FOR GENTLEMEN" at bounding box center [720, 161] width 78 height 14
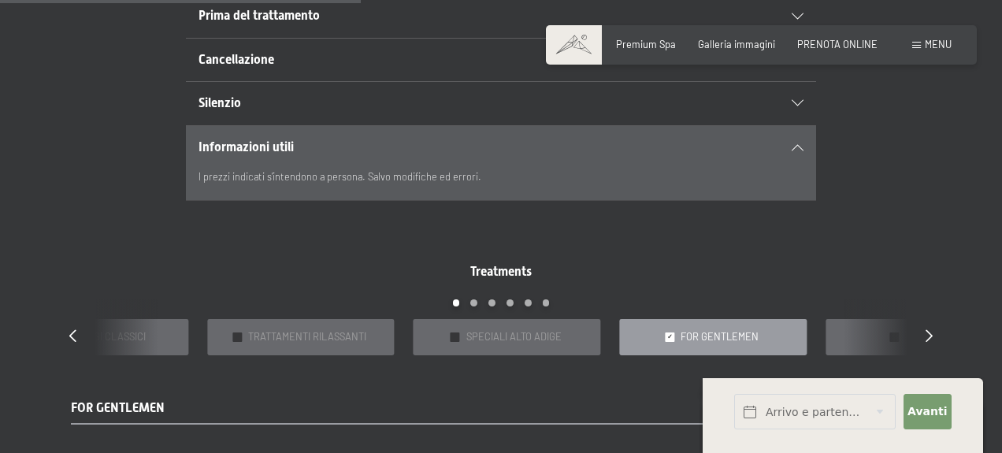
scroll to position [1012, 0]
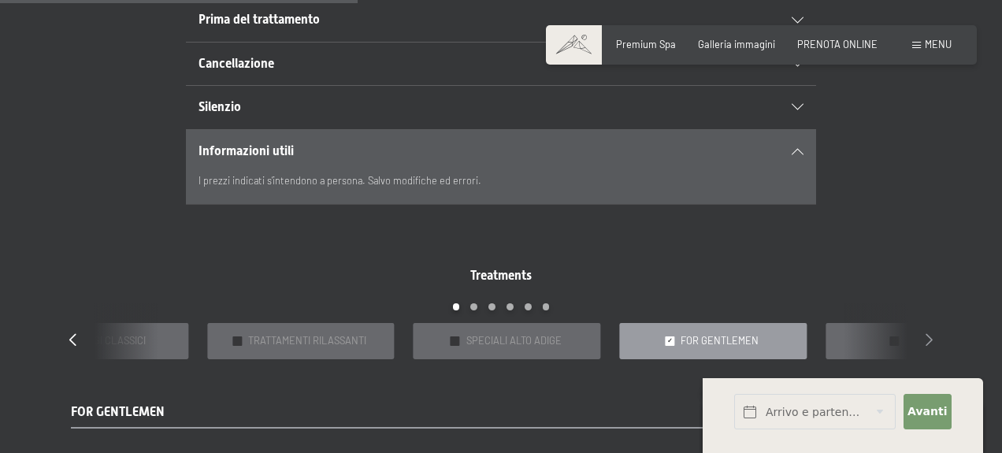
click at [929, 340] on icon at bounding box center [929, 339] width 7 height 13
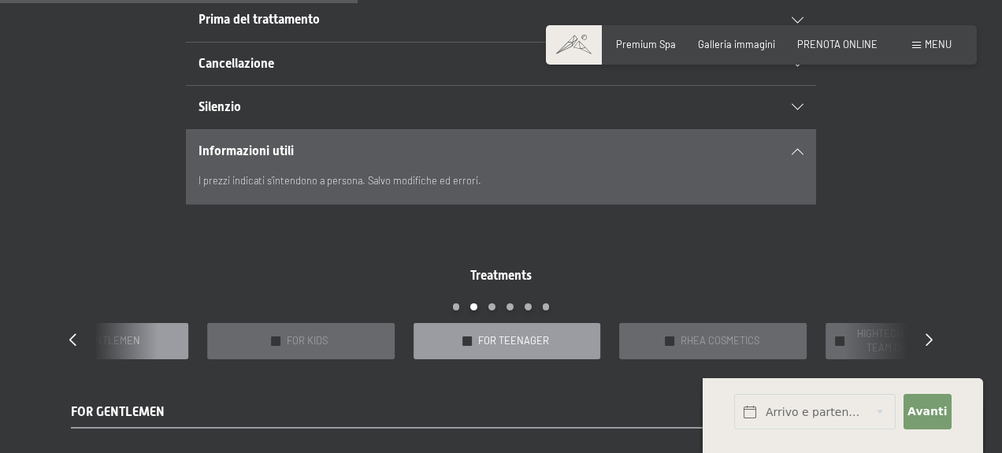
click at [528, 341] on span "FOR TEENAGER" at bounding box center [513, 341] width 71 height 14
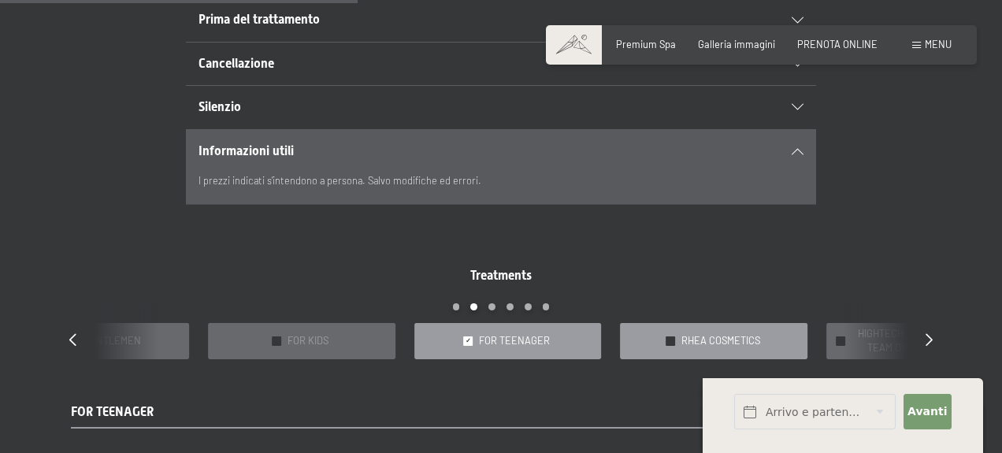
click at [741, 335] on span "RHEA COSMETICS" at bounding box center [720, 341] width 79 height 14
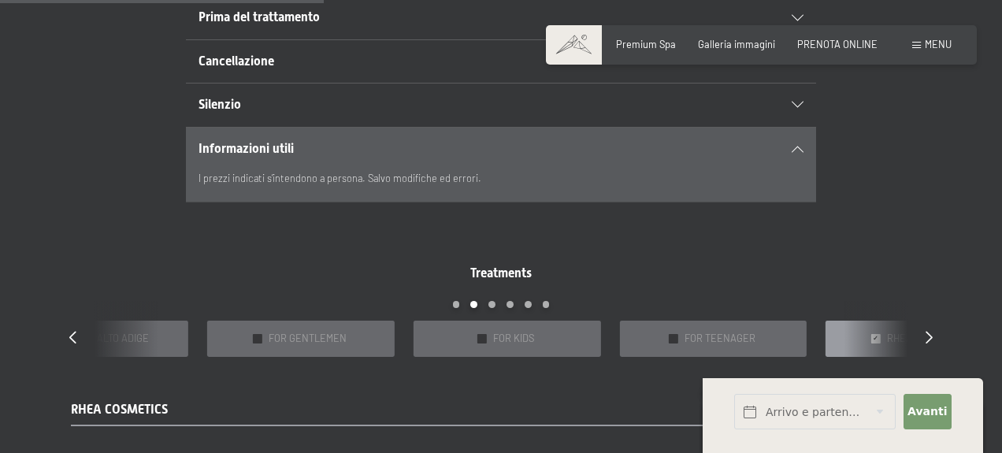
scroll to position [1016, 0]
click at [72, 337] on icon at bounding box center [72, 335] width 7 height 13
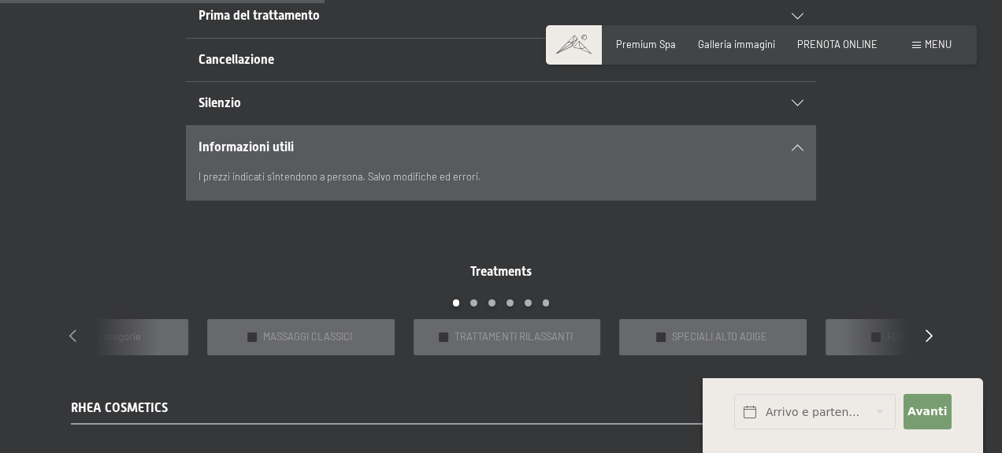
click at [72, 337] on icon at bounding box center [72, 335] width 7 height 13
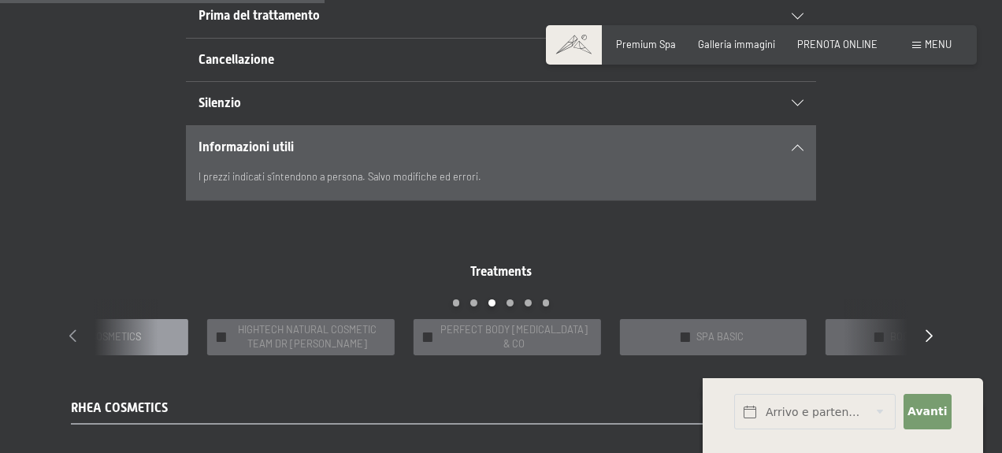
click at [72, 337] on icon at bounding box center [72, 335] width 7 height 13
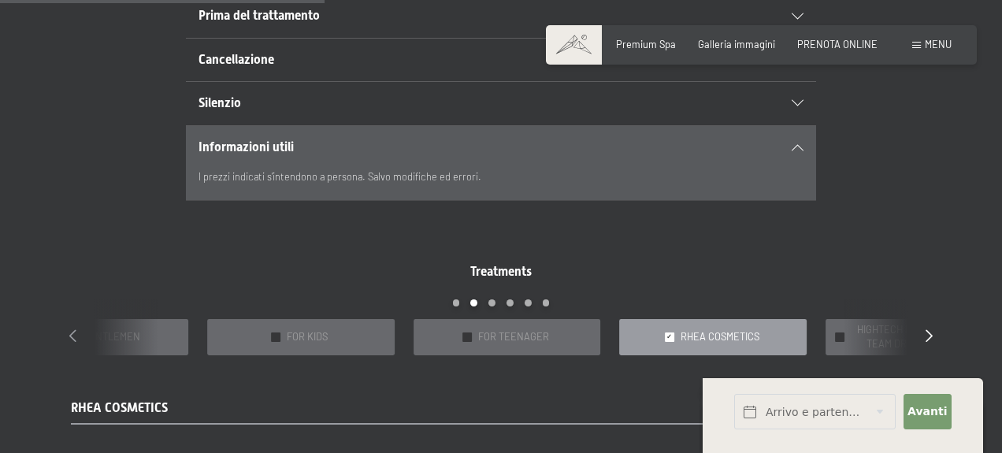
click at [73, 336] on icon at bounding box center [72, 335] width 7 height 13
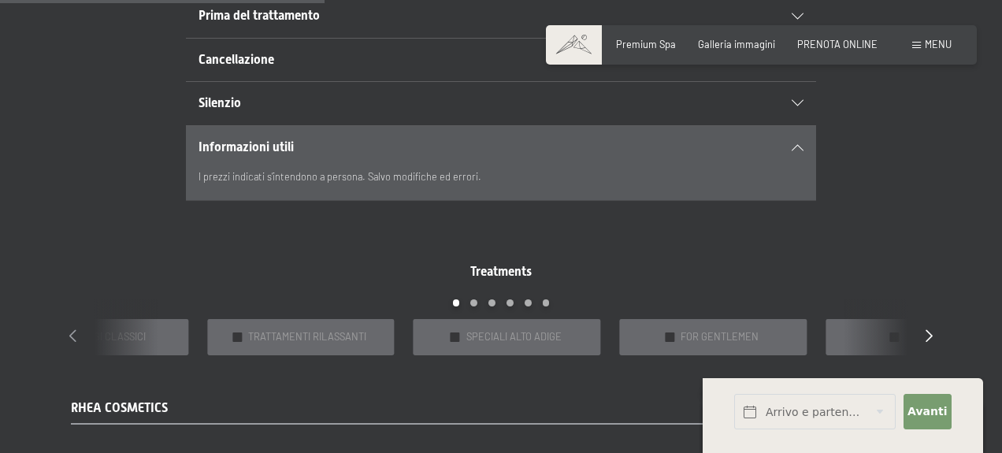
click at [73, 336] on icon at bounding box center [72, 335] width 7 height 13
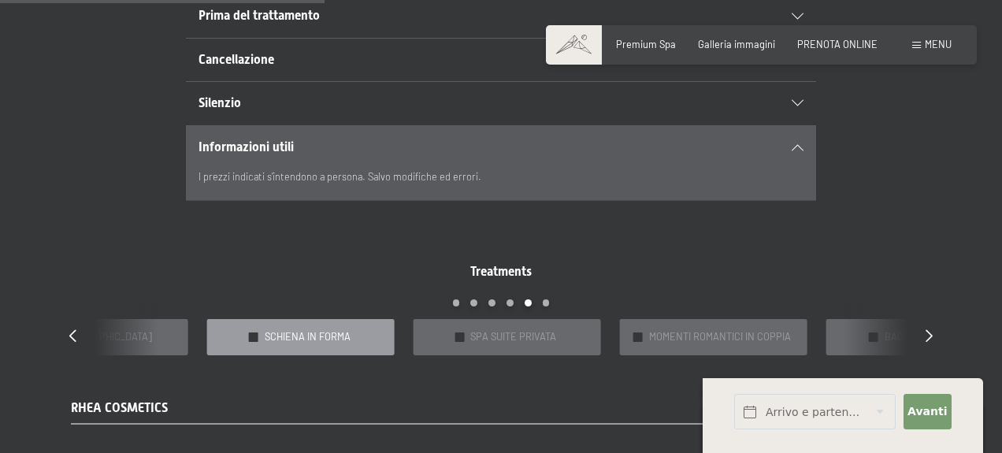
click at [327, 331] on span "SCHIENA IN FORMA" at bounding box center [308, 337] width 86 height 14
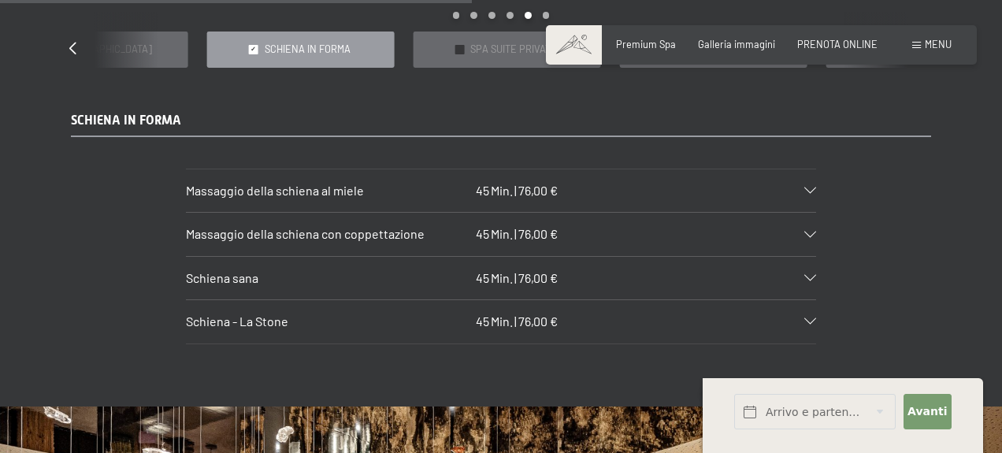
scroll to position [1306, 0]
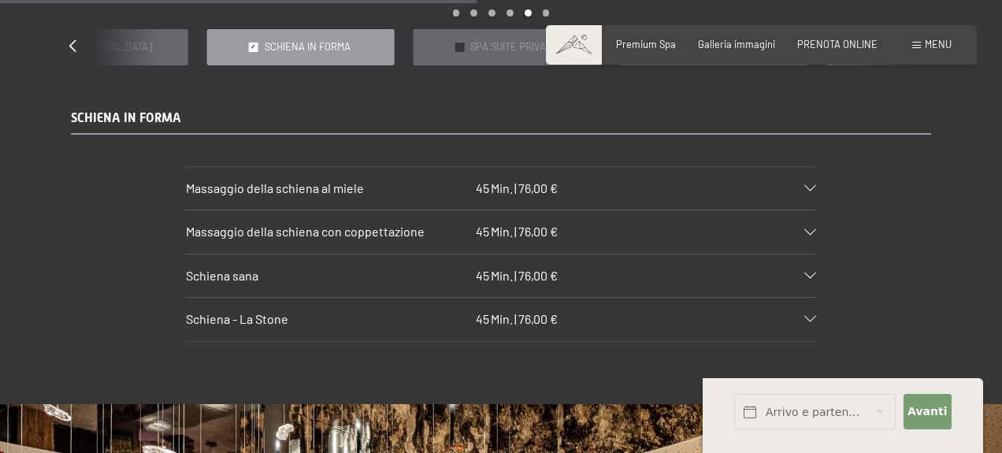
click at [804, 317] on icon at bounding box center [810, 319] width 12 height 6
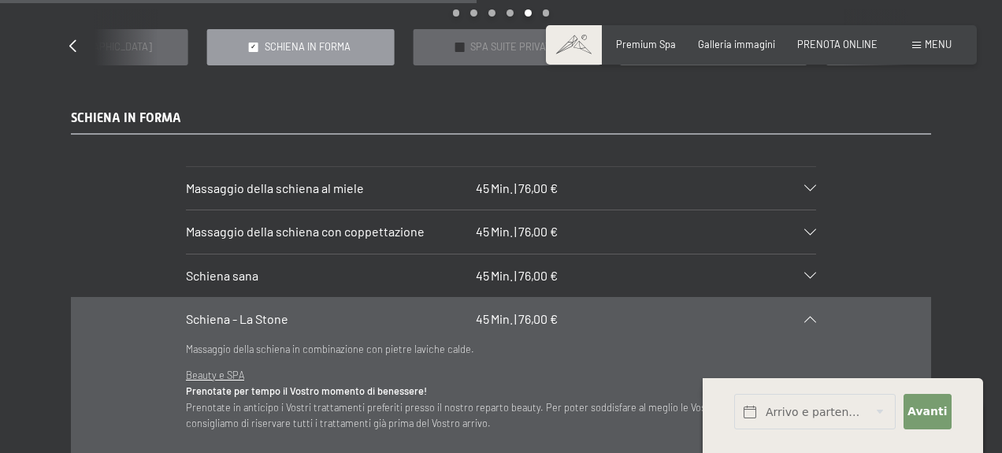
click at [810, 277] on icon at bounding box center [810, 276] width 12 height 6
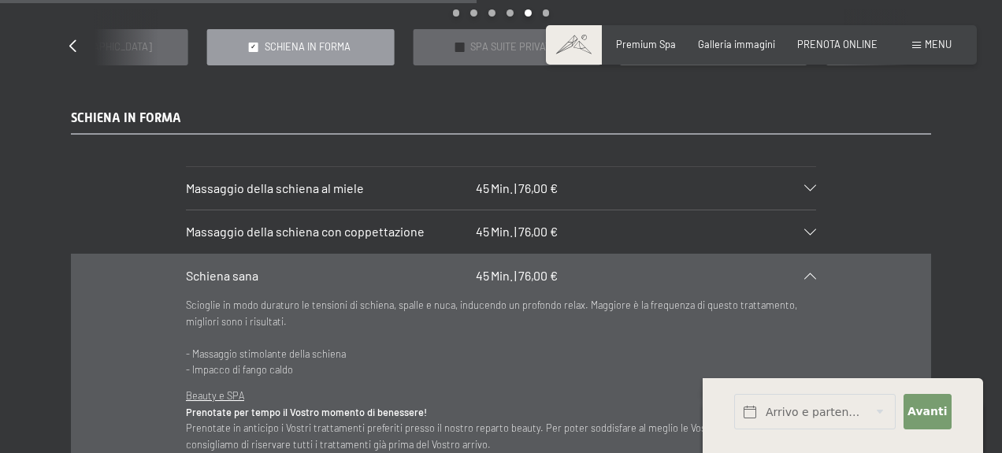
click at [810, 230] on icon at bounding box center [810, 232] width 12 height 6
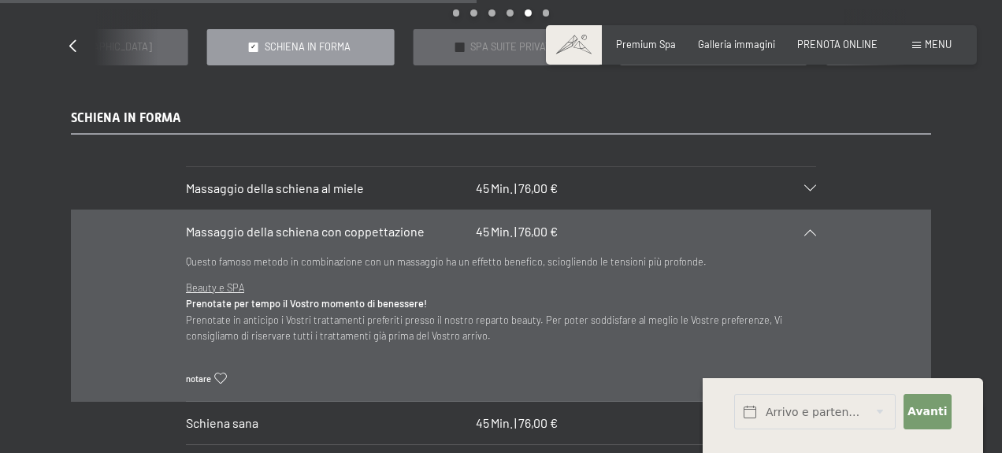
click at [809, 188] on icon at bounding box center [810, 188] width 12 height 6
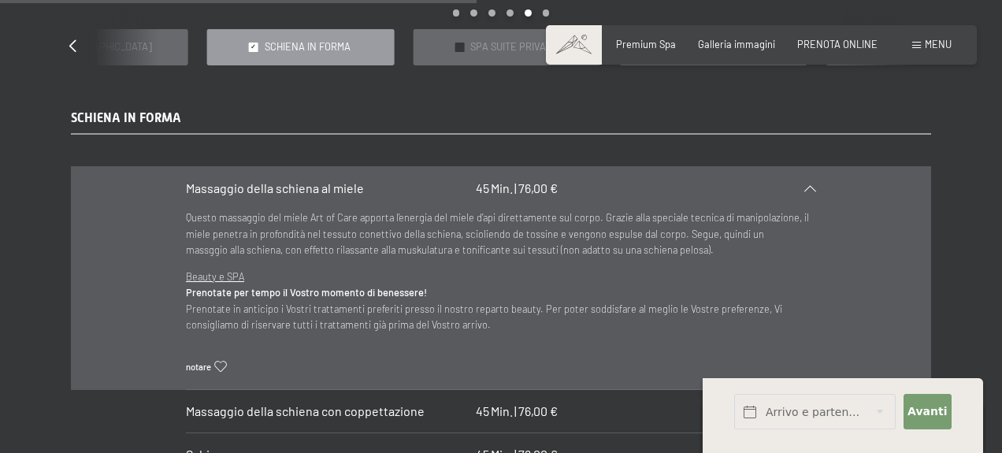
click at [449, 103] on div "Treatments slide 19 to 23 of 22 ✓ BAGNI E IMPACCHI ✓ IN DOLCE ATTESA ✓ PACCHETT…" at bounding box center [501, 246] width 1002 height 673
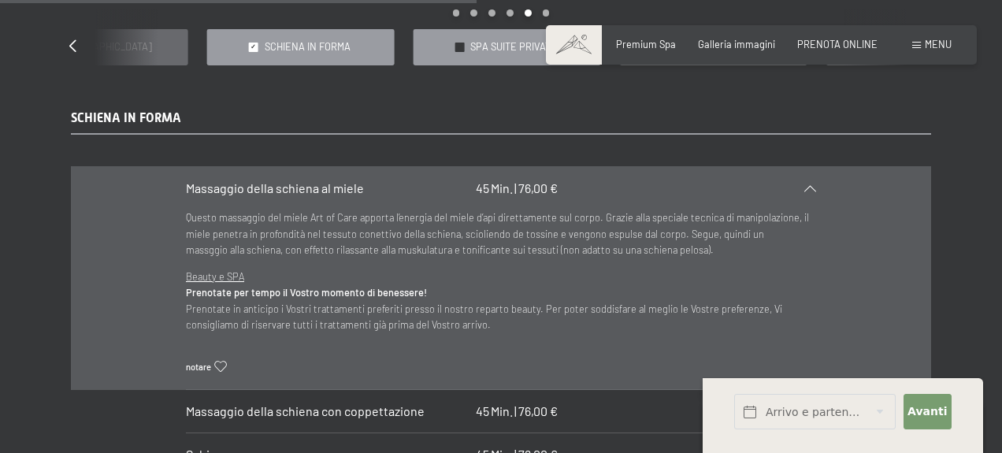
click at [500, 47] on span "SPA SUITE PRIVATA" at bounding box center [513, 47] width 86 height 14
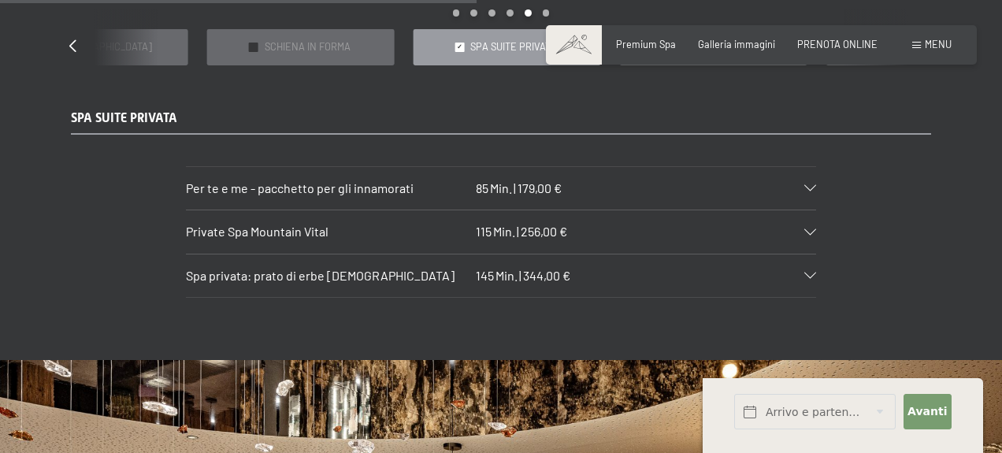
click at [811, 185] on icon at bounding box center [810, 188] width 12 height 6
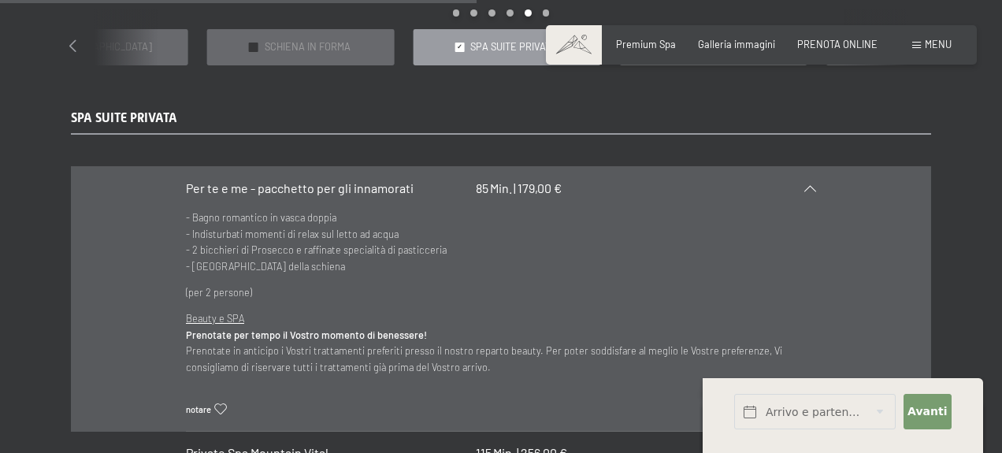
click at [72, 45] on icon at bounding box center [72, 45] width 7 height 13
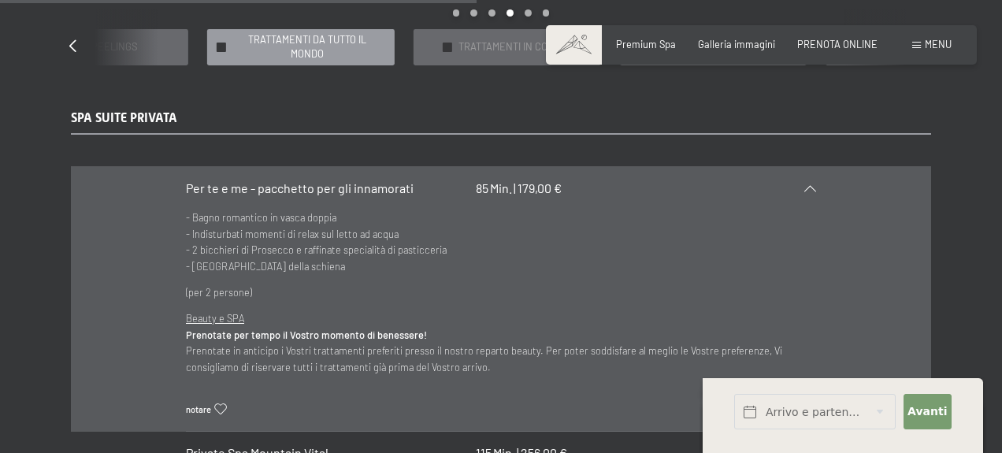
click at [343, 47] on span "TRATTAMENTI DA TUTTO IL MONDO" at bounding box center [307, 47] width 150 height 28
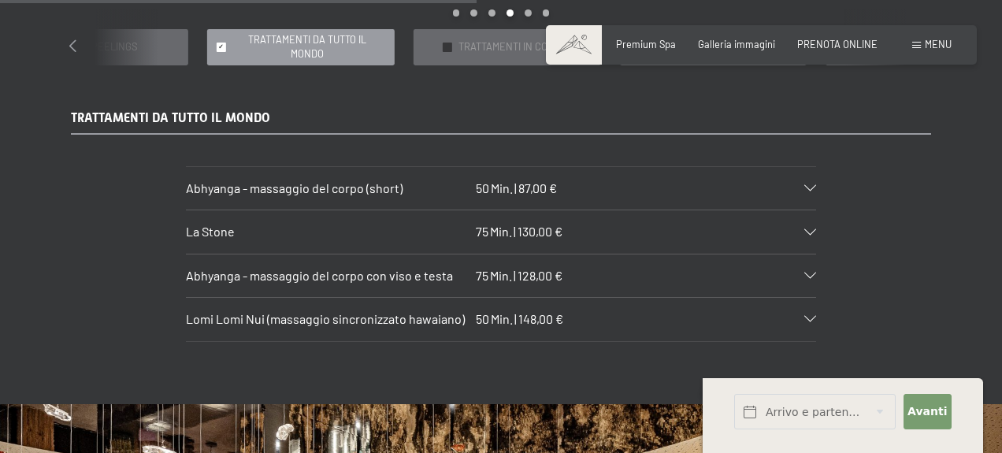
click at [75, 44] on icon at bounding box center [72, 45] width 7 height 13
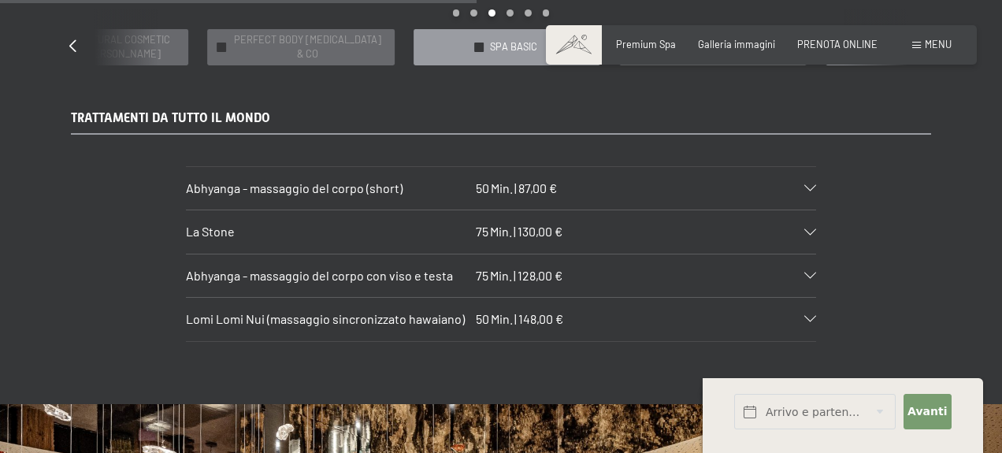
click at [496, 36] on div "✓ SPA BASIC" at bounding box center [508, 46] width 188 height 35
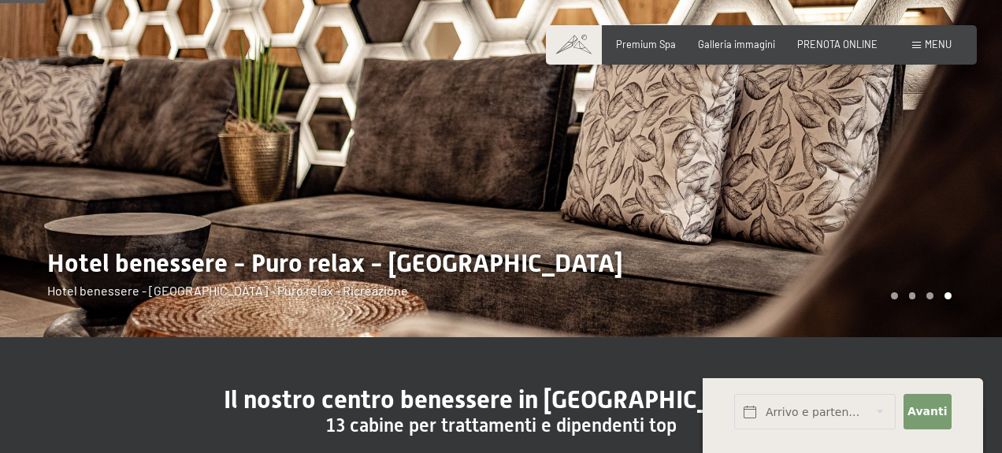
scroll to position [166, 0]
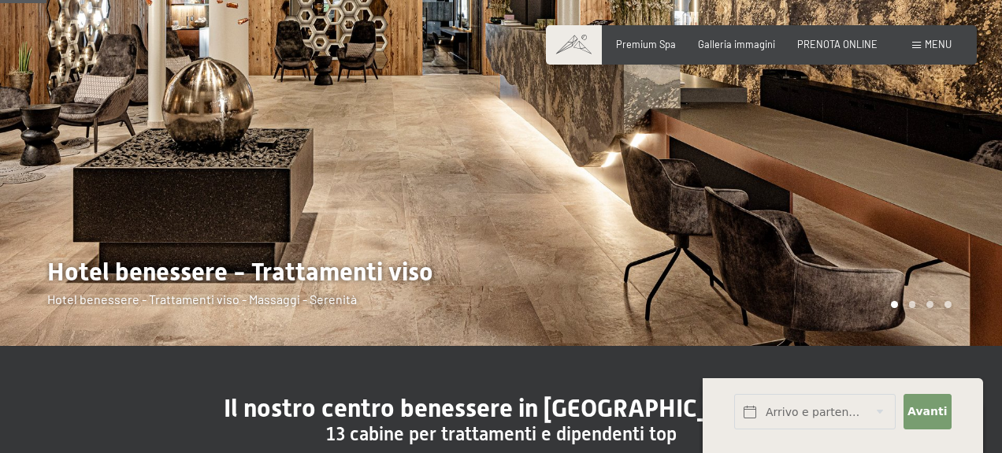
click at [635, 155] on div at bounding box center [751, 90] width 501 height 512
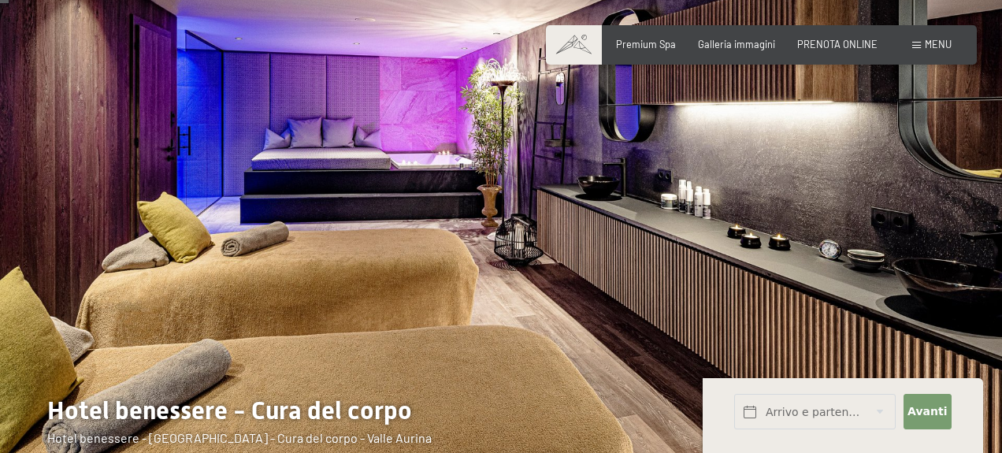
scroll to position [25, 0]
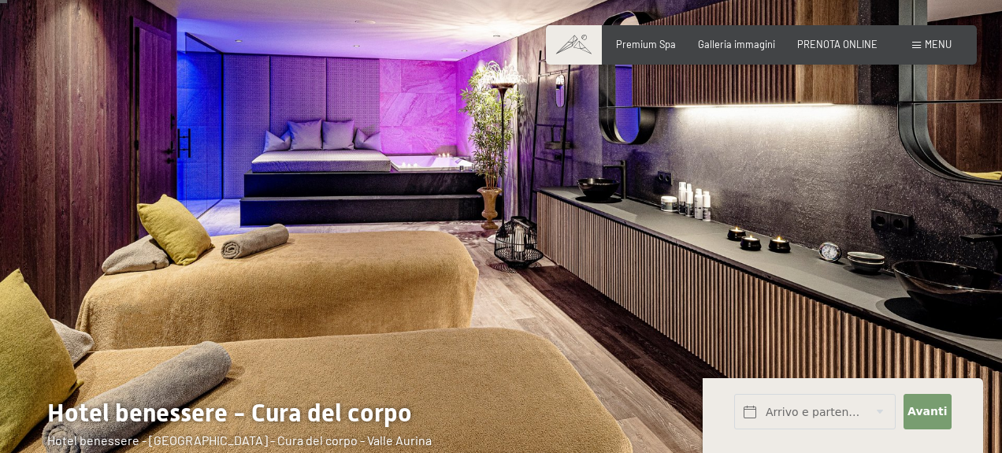
click at [834, 214] on div at bounding box center [751, 231] width 501 height 512
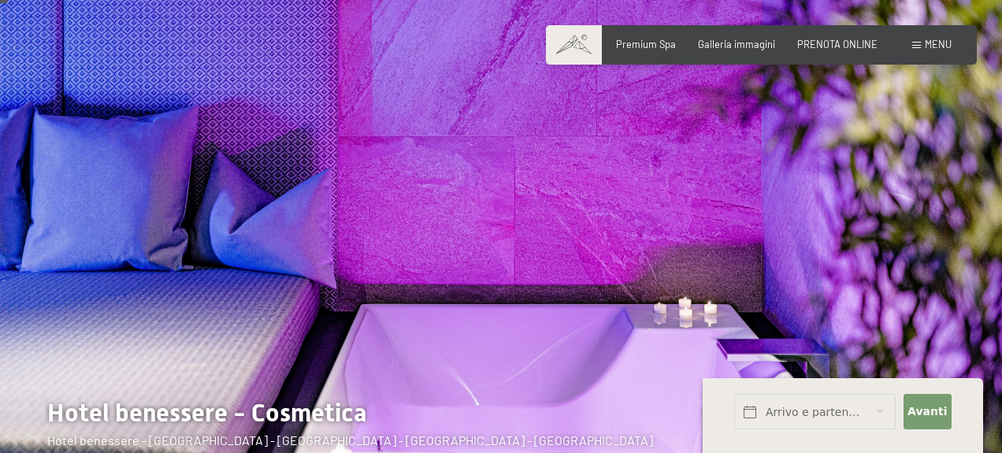
click at [834, 214] on div at bounding box center [751, 231] width 501 height 512
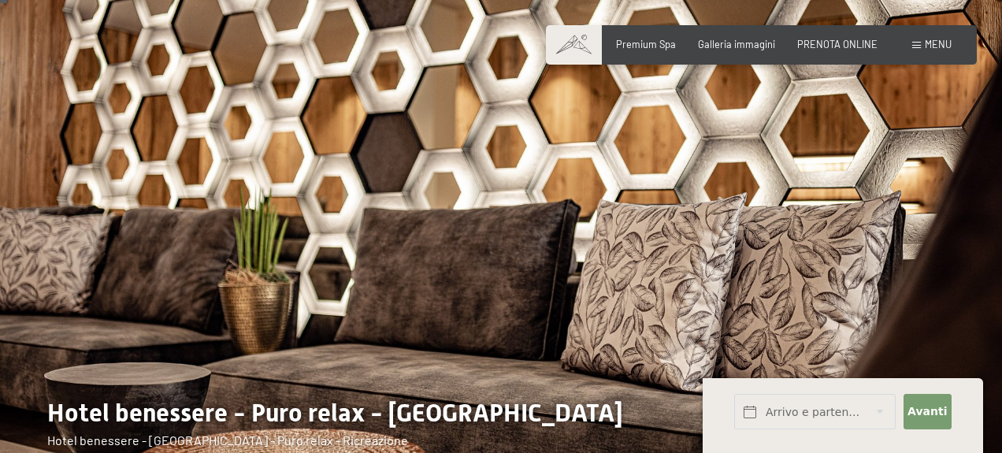
click at [835, 215] on div at bounding box center [751, 231] width 501 height 512
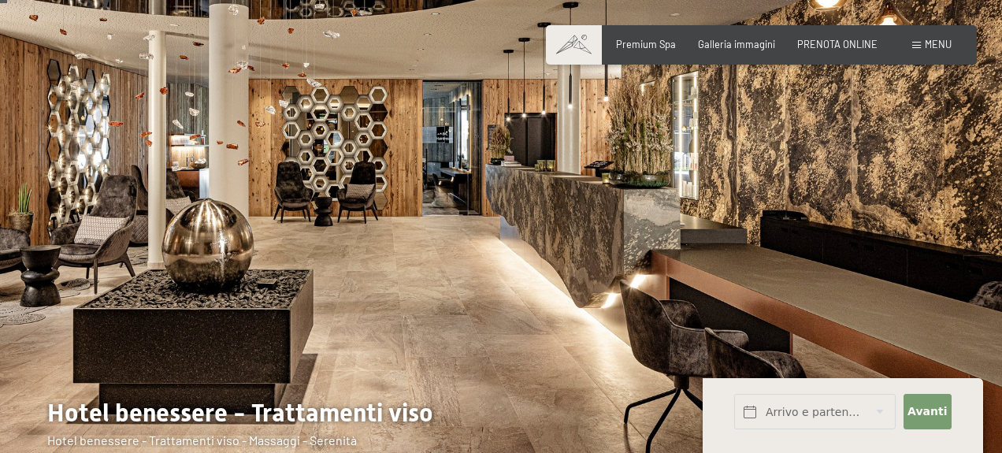
click at [836, 215] on div at bounding box center [751, 231] width 501 height 512
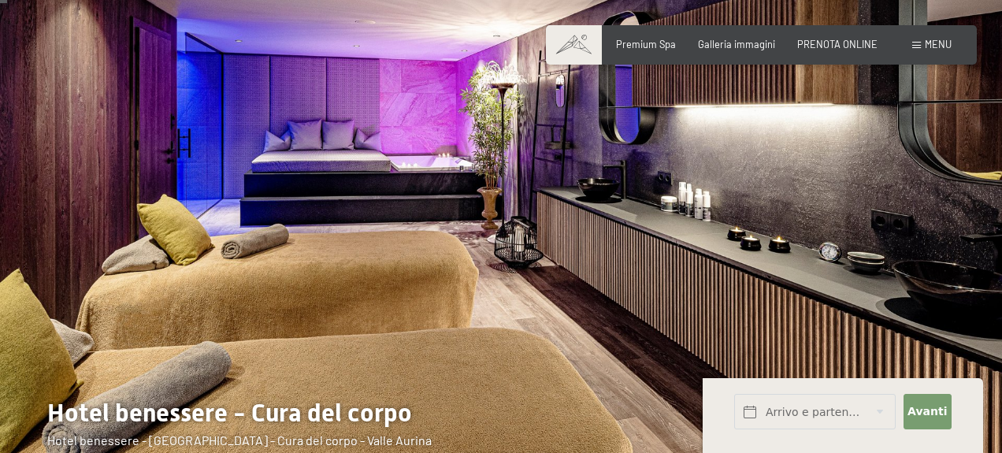
click at [836, 215] on div at bounding box center [751, 231] width 501 height 512
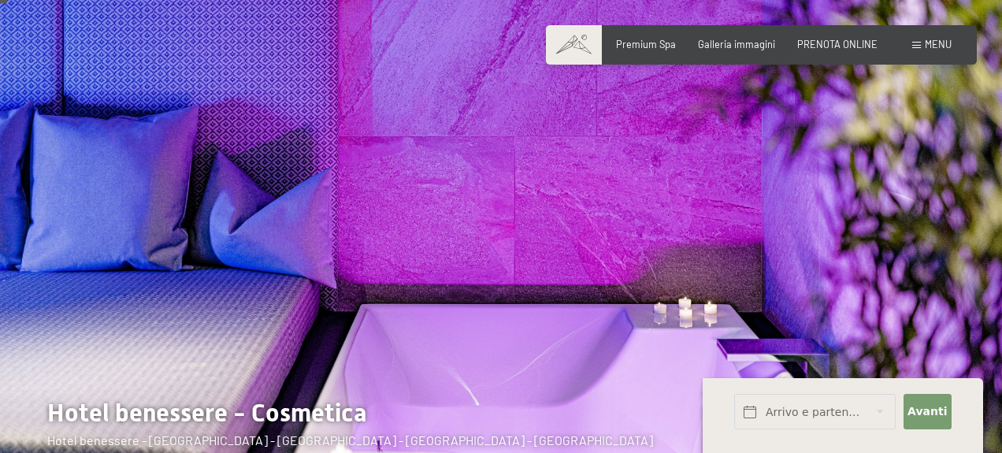
click at [836, 215] on div at bounding box center [751, 231] width 501 height 512
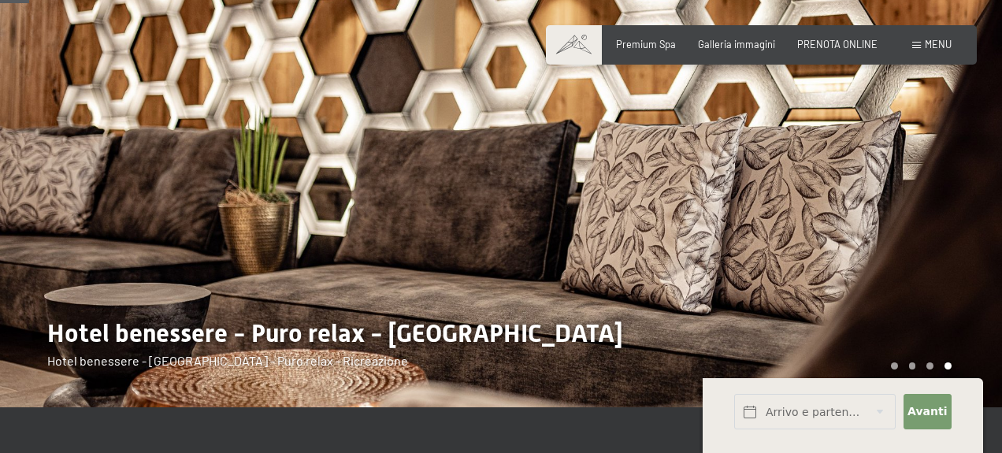
scroll to position [0, 0]
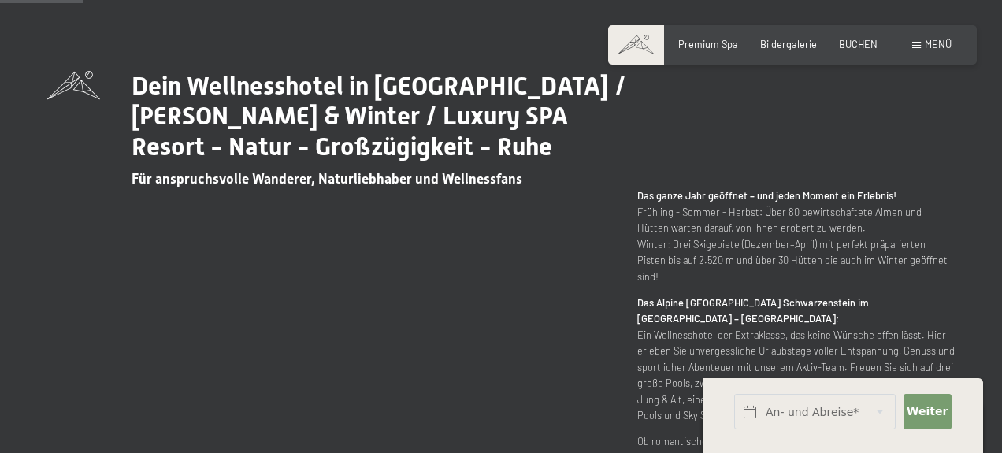
scroll to position [536, 0]
click at [794, 169] on div "Dein Wellnesshotel in [GEOGRAPHIC_DATA] / [PERSON_NAME] & Winter / Luxury SPA R…" at bounding box center [501, 322] width 908 height 502
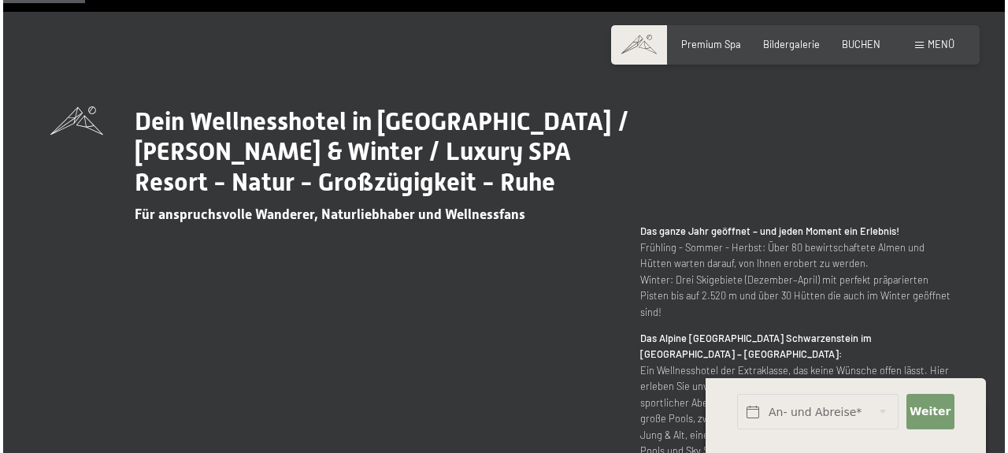
scroll to position [496, 0]
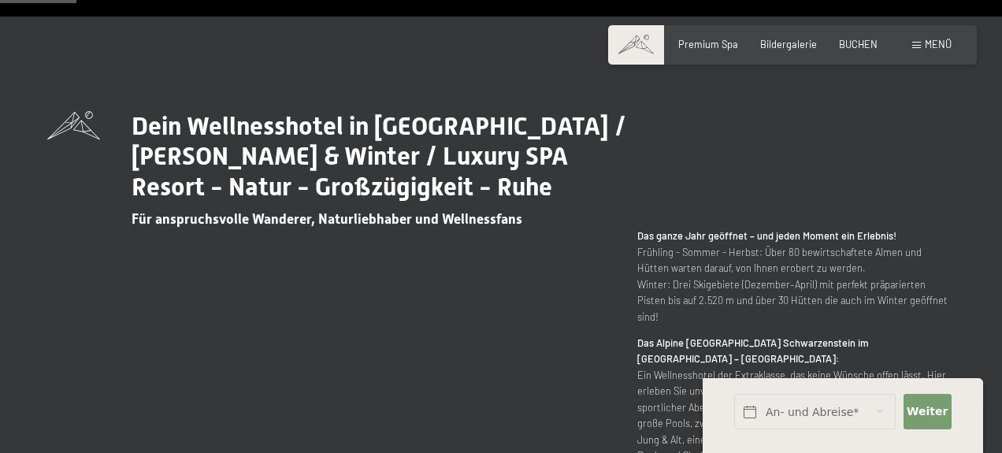
click at [942, 51] on div "Menü" at bounding box center [931, 45] width 39 height 14
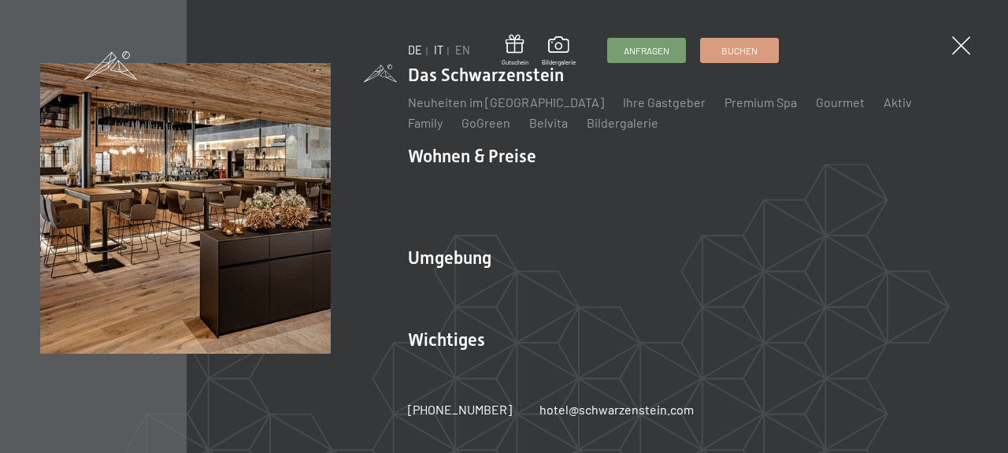
click at [439, 52] on link "IT" at bounding box center [438, 49] width 9 height 13
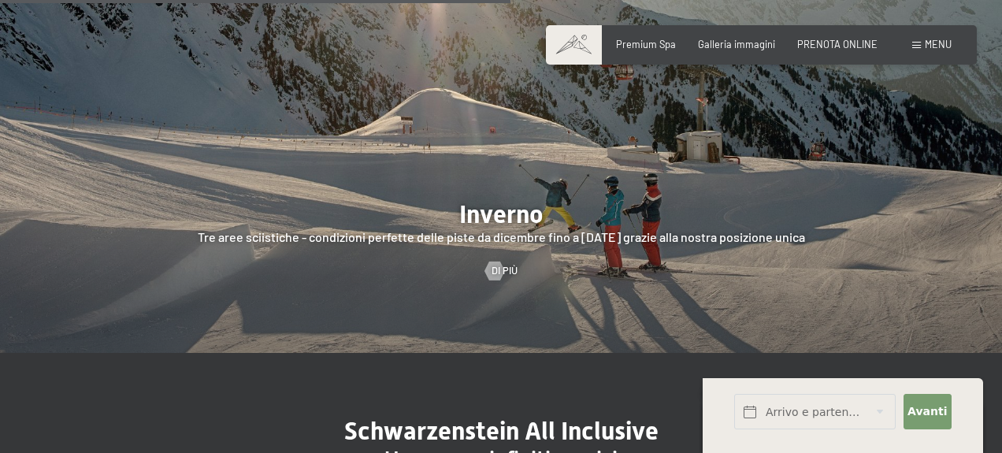
scroll to position [3025, 0]
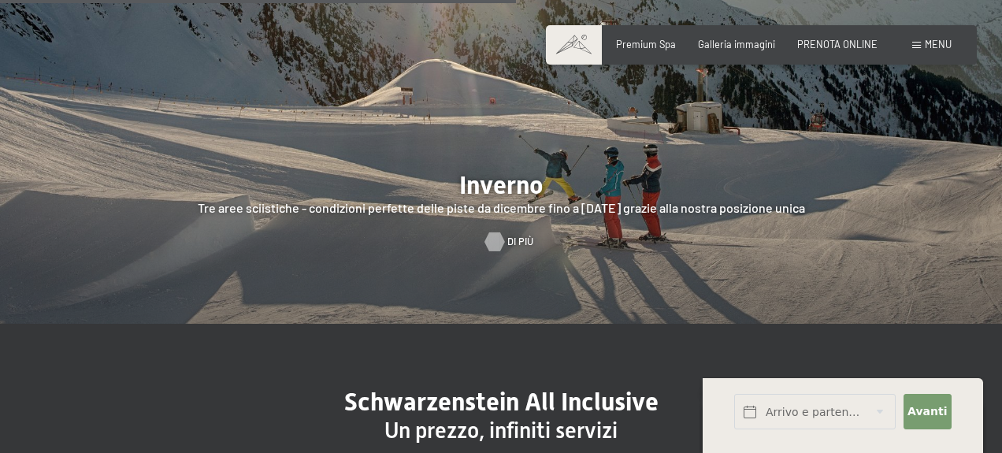
click at [500, 232] on div at bounding box center [494, 241] width 11 height 19
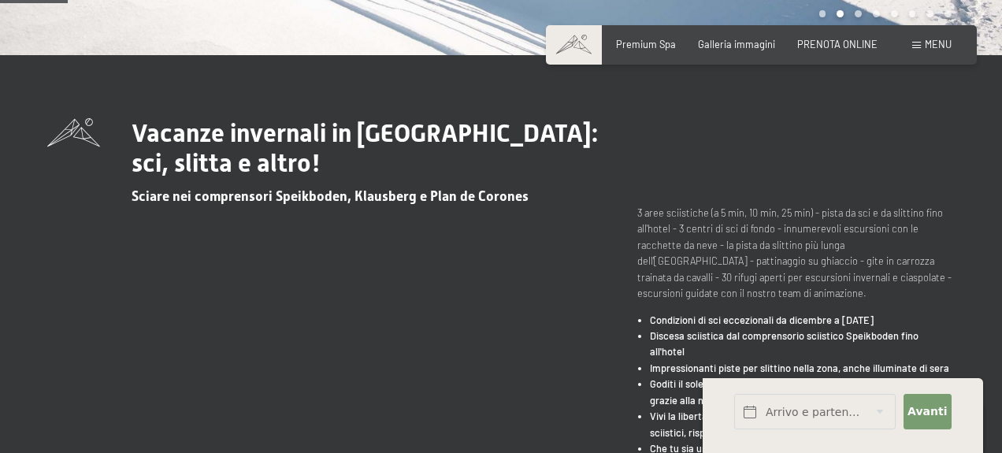
scroll to position [457, 0]
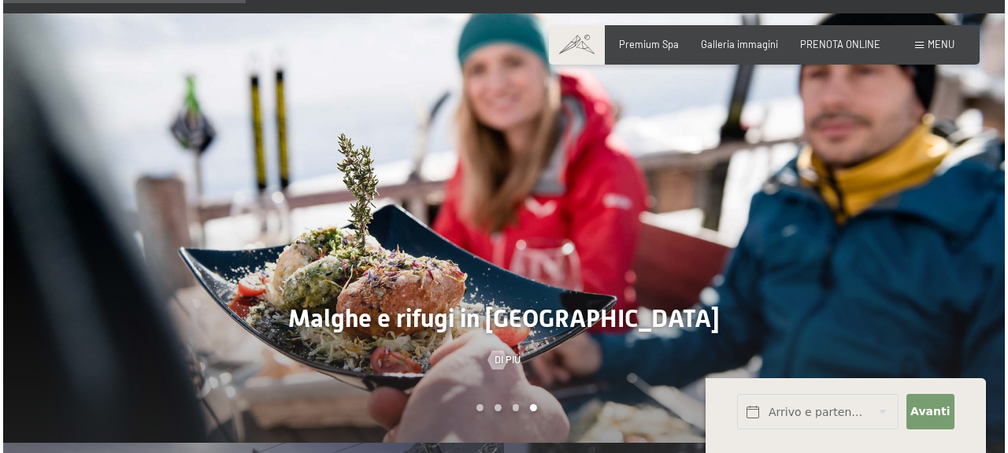
scroll to position [1323, 0]
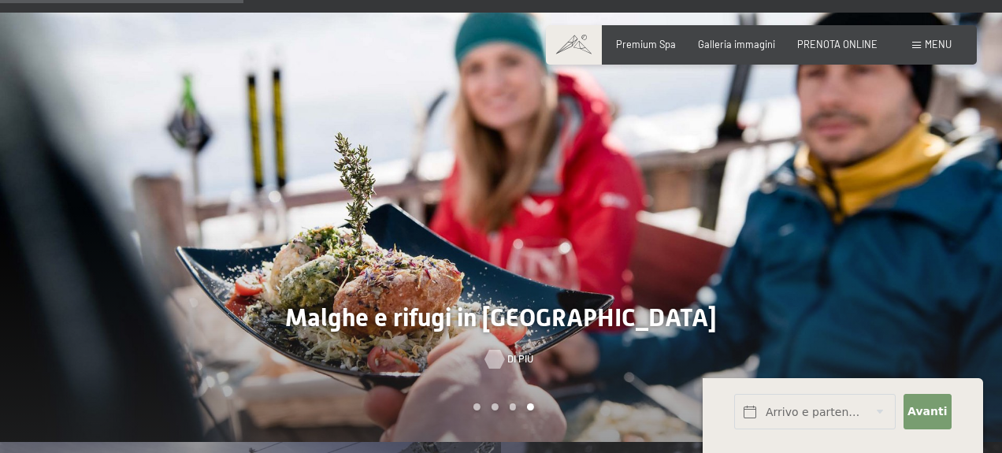
click at [500, 350] on div at bounding box center [494, 359] width 11 height 19
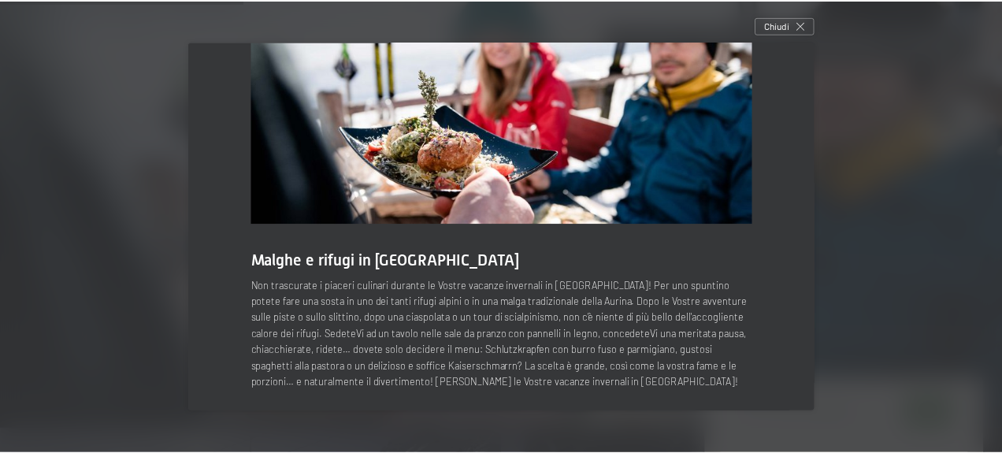
scroll to position [69, 0]
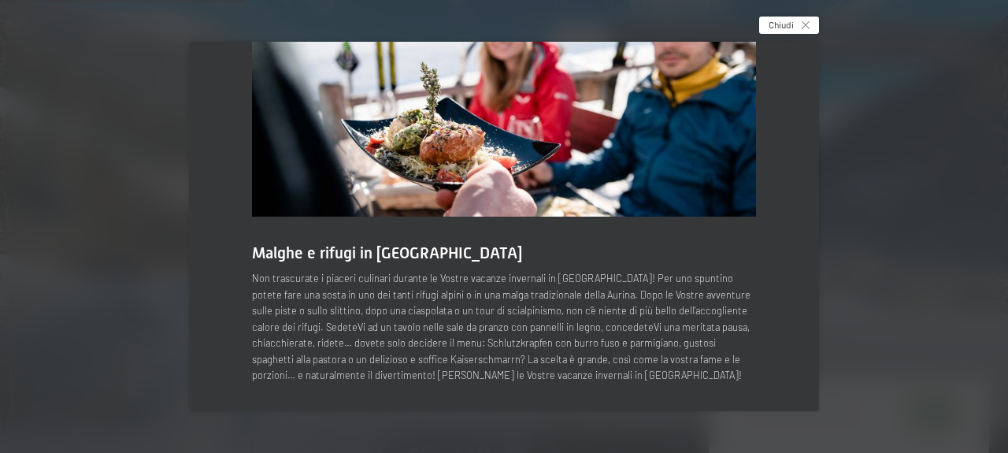
click at [804, 26] on icon at bounding box center [806, 25] width 8 height 8
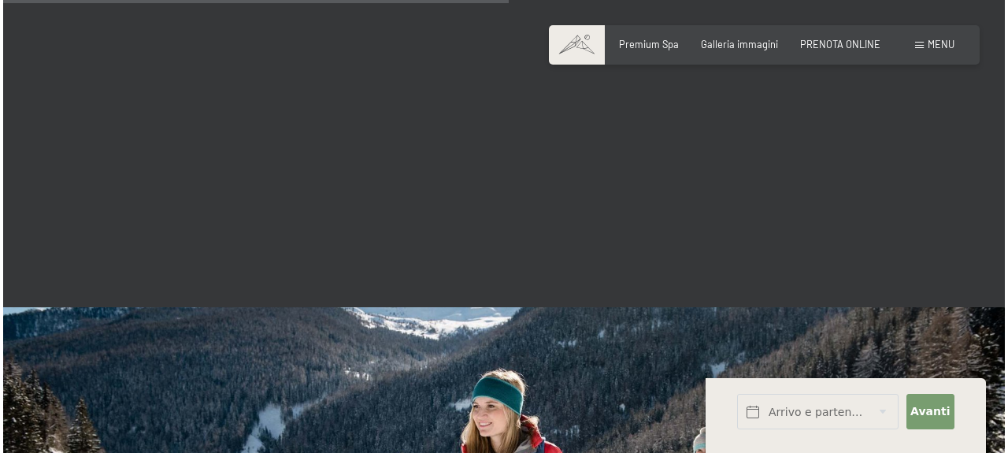
scroll to position [2659, 0]
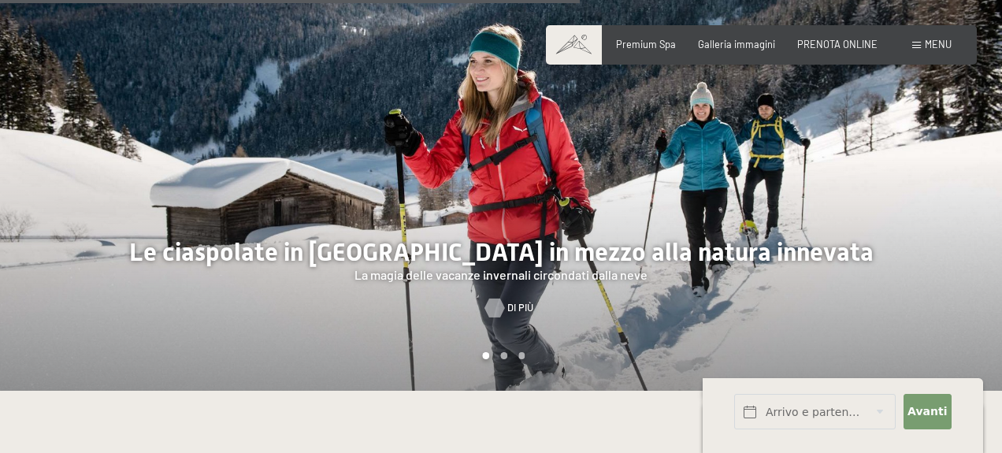
click at [508, 301] on span "Di più" at bounding box center [520, 308] width 26 height 14
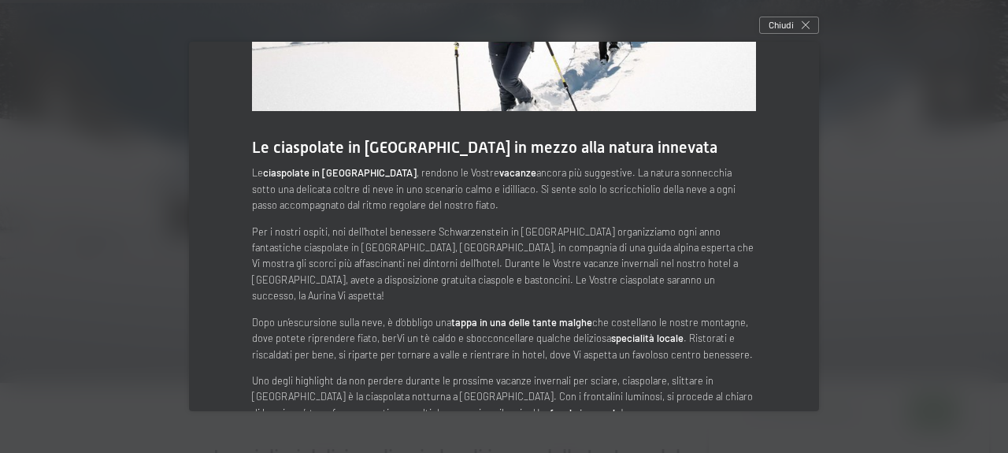
scroll to position [195, 0]
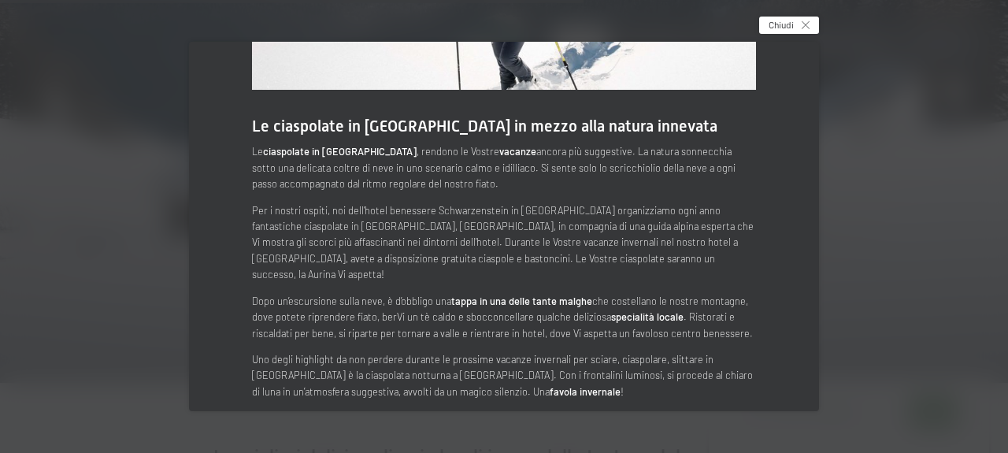
click at [804, 25] on icon at bounding box center [806, 25] width 8 height 8
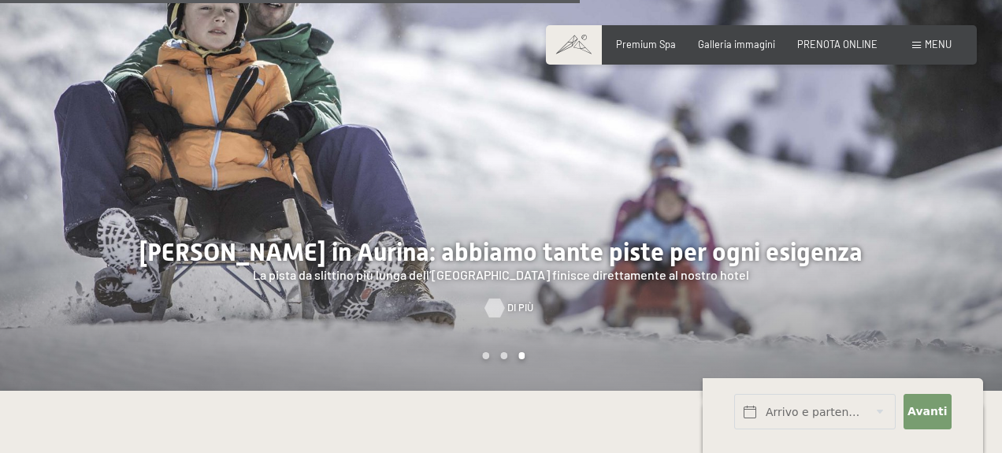
click at [505, 301] on div "Di più" at bounding box center [501, 308] width 32 height 14
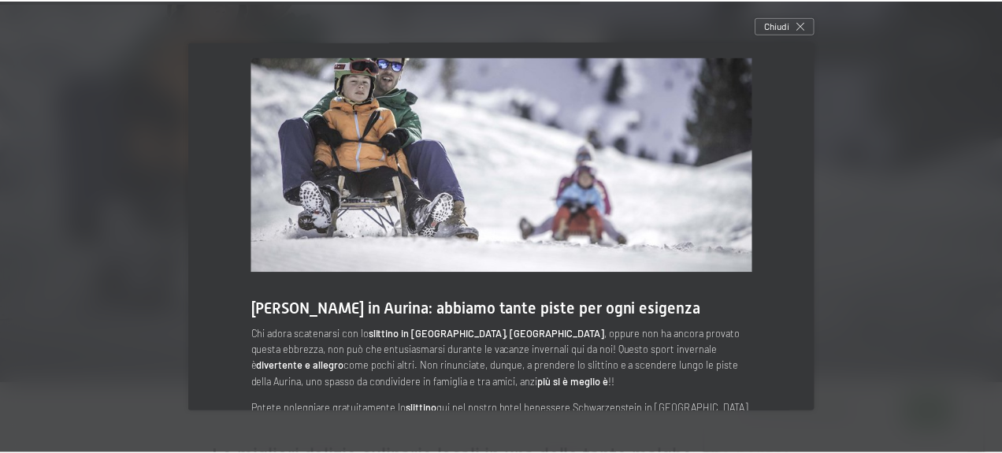
scroll to position [0, 0]
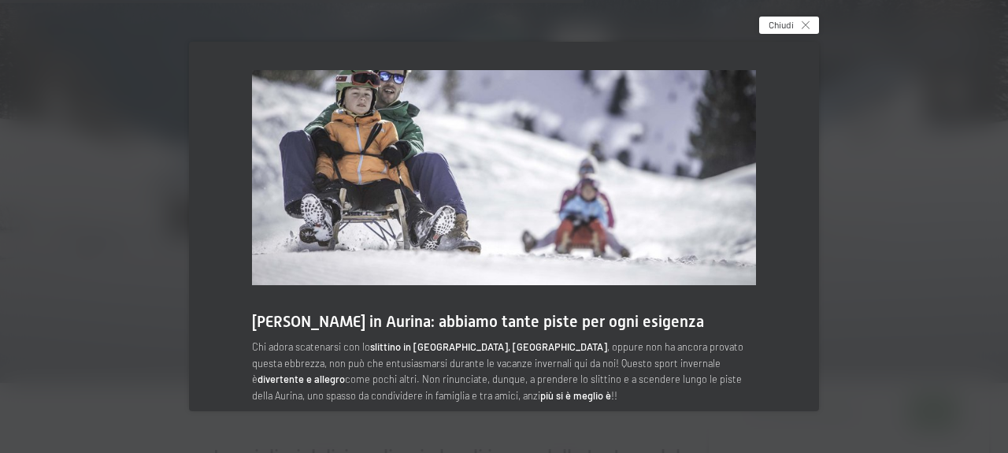
click at [789, 22] on span "Chiudi" at bounding box center [781, 24] width 25 height 13
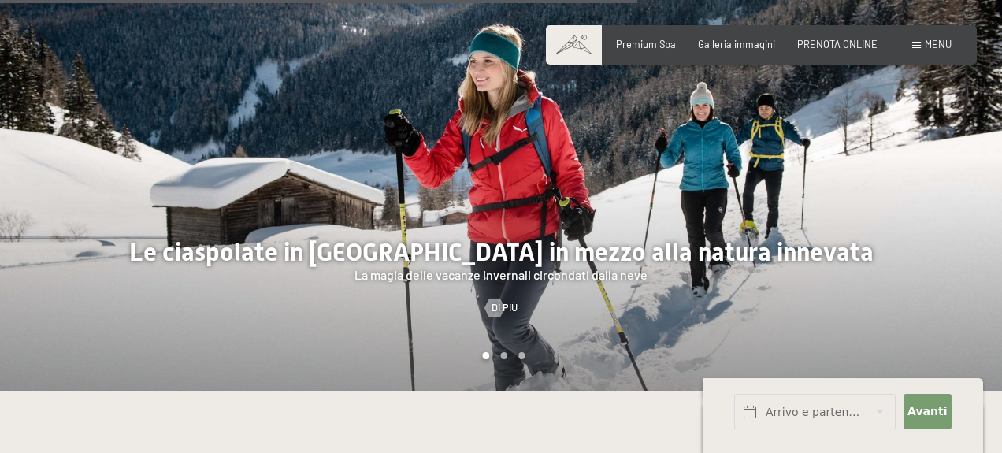
scroll to position [2370, 0]
